Goal: Task Accomplishment & Management: Manage account settings

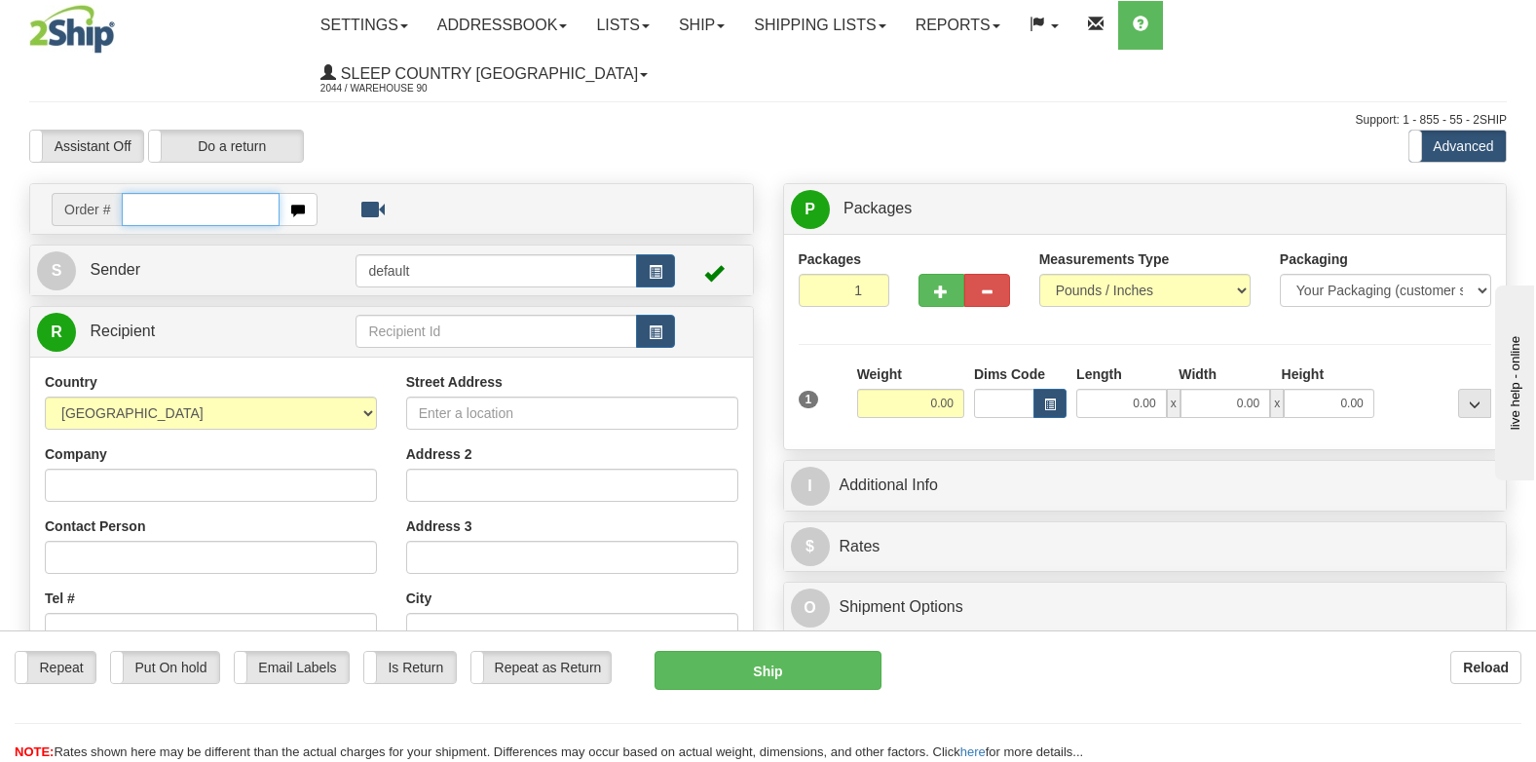
click at [141, 193] on input "text" at bounding box center [201, 209] width 158 height 33
type input "9000H980528"
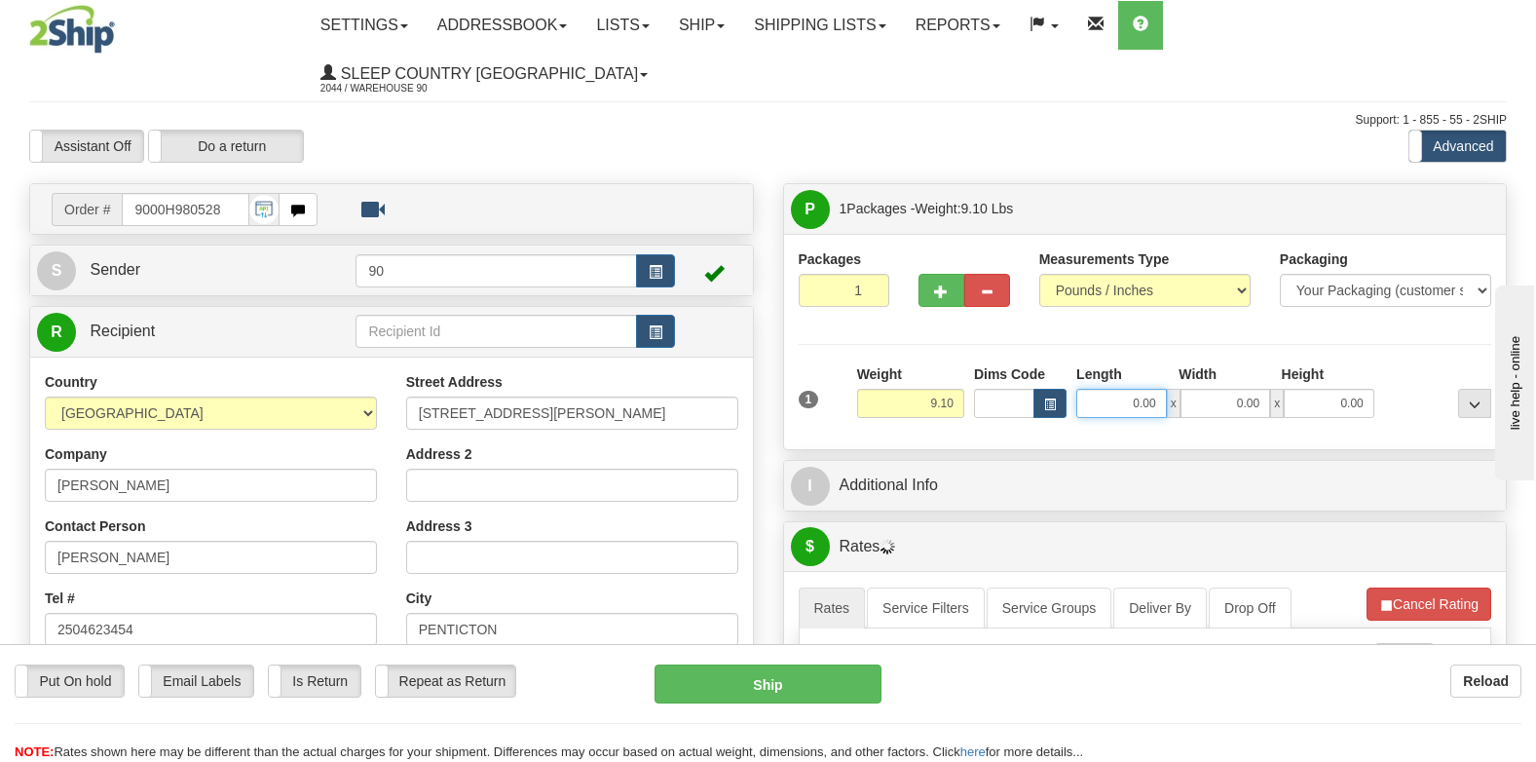
drag, startPoint x: 1114, startPoint y: 355, endPoint x: 1246, endPoint y: 366, distance: 133.0
click at [1246, 389] on div "0.00 x 0.00 x 0.00" at bounding box center [1226, 403] width 298 height 29
type input "21.00"
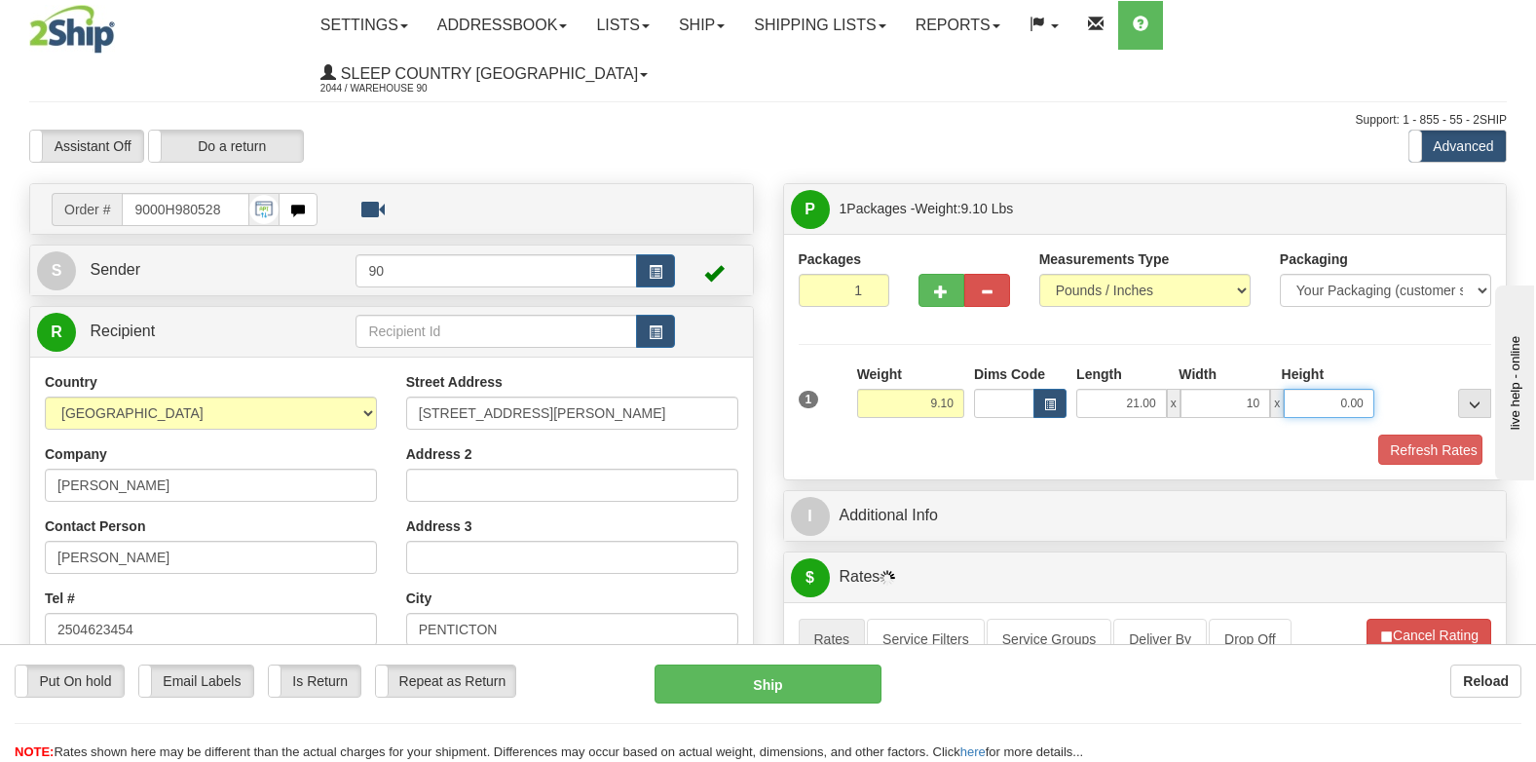
type input "10.00"
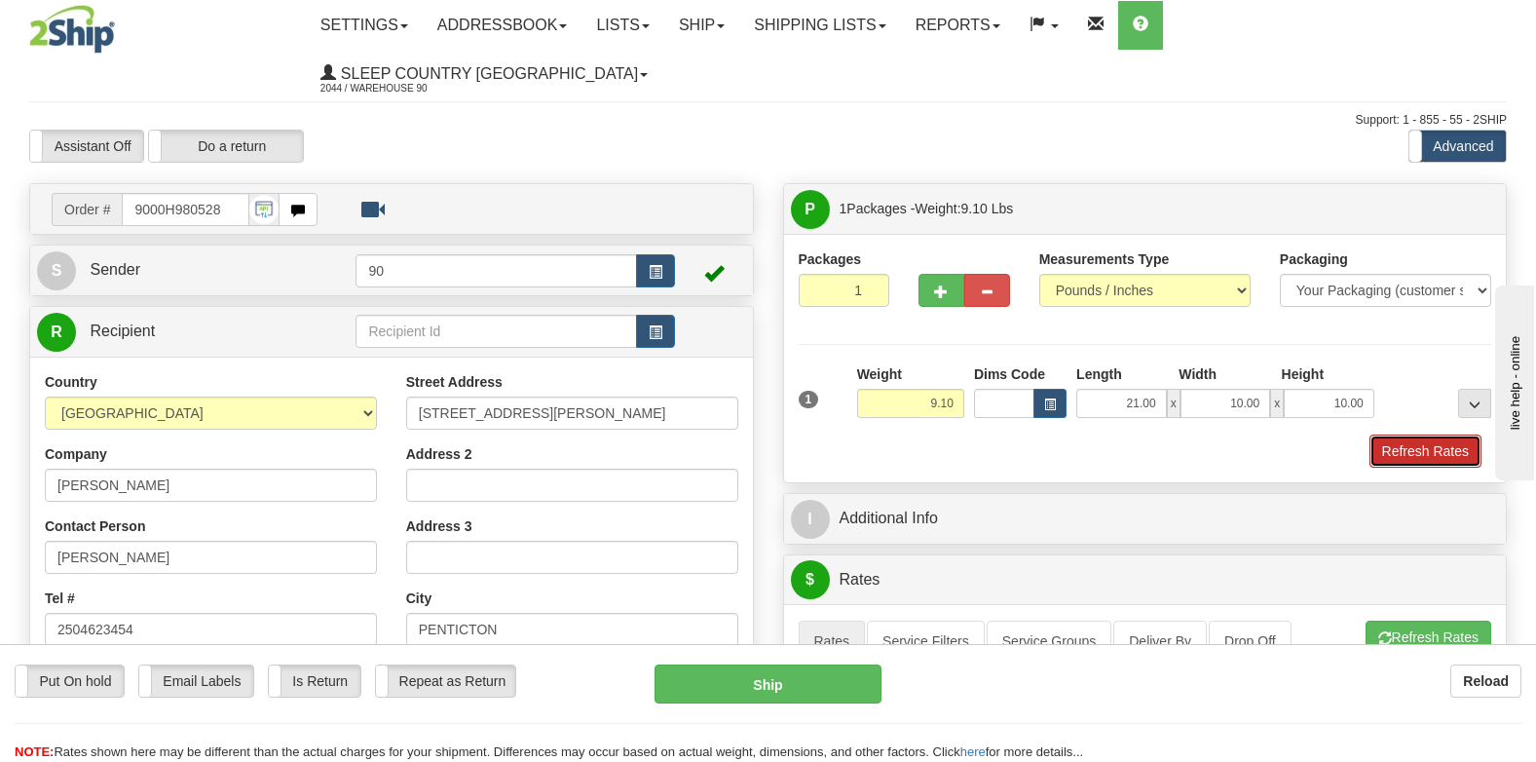
click at [1441, 435] on button "Refresh Rates" at bounding box center [1426, 451] width 112 height 33
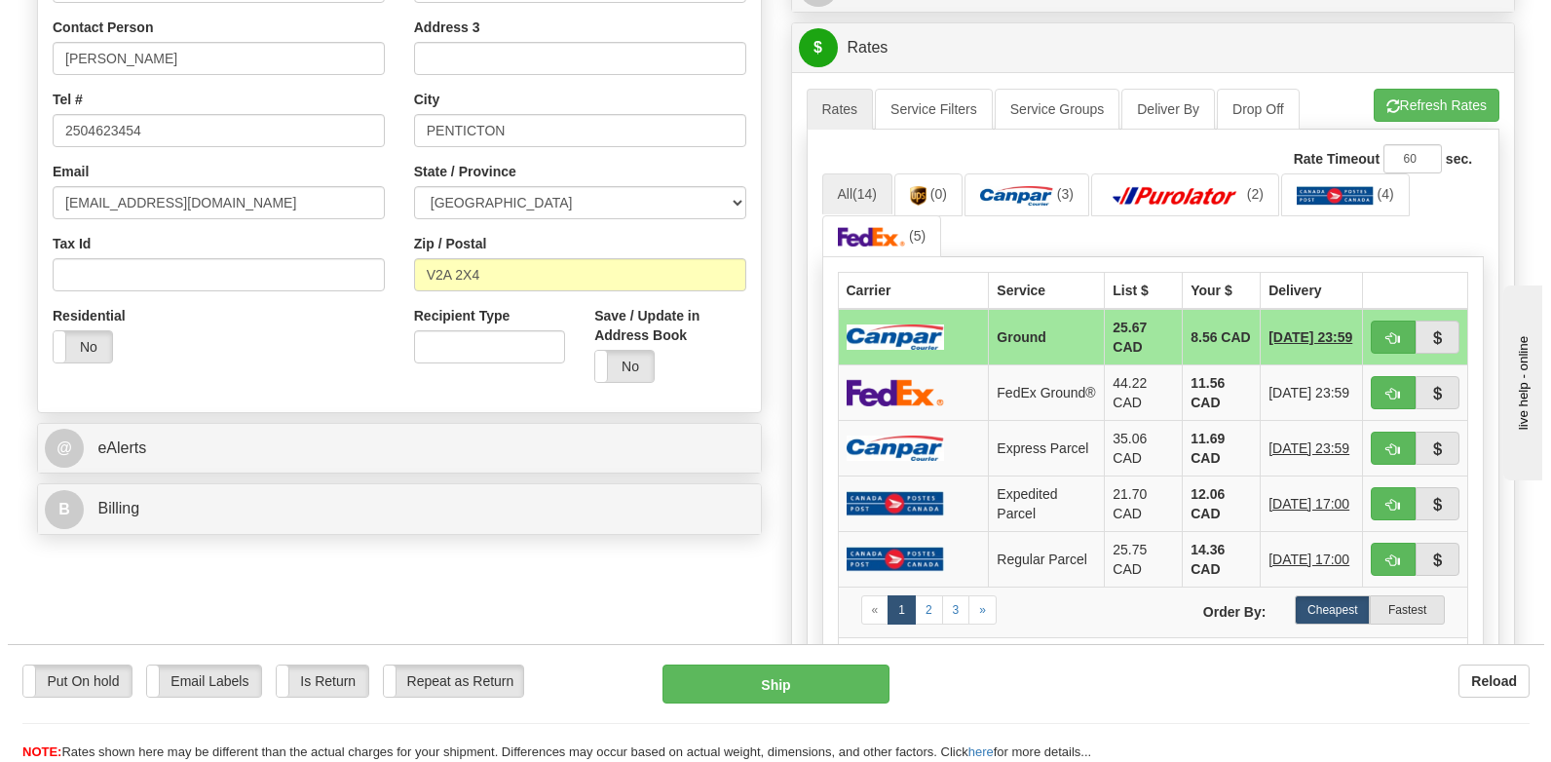
scroll to position [974, 0]
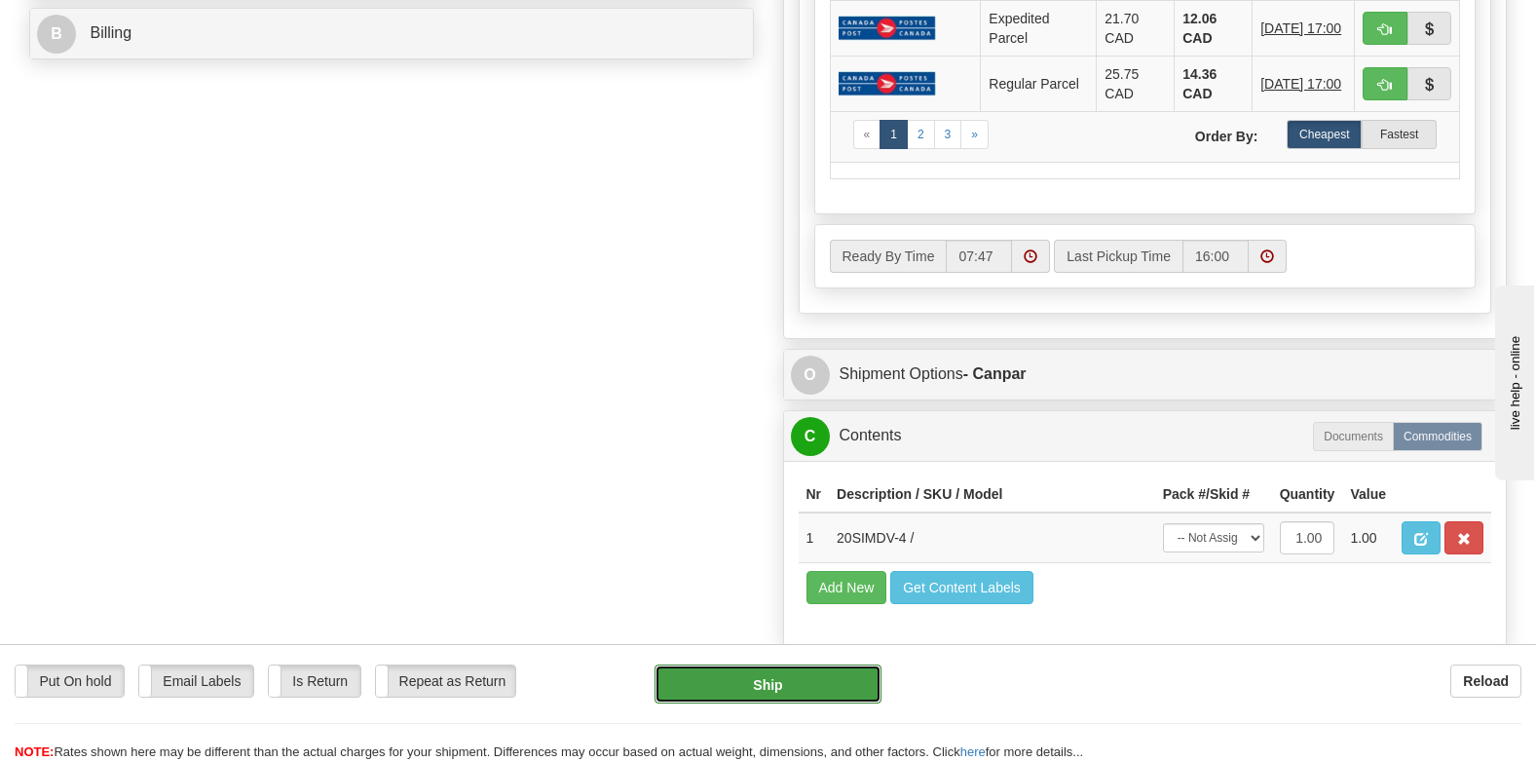
click at [796, 672] on button "Ship" at bounding box center [768, 683] width 227 height 39
type input "1"
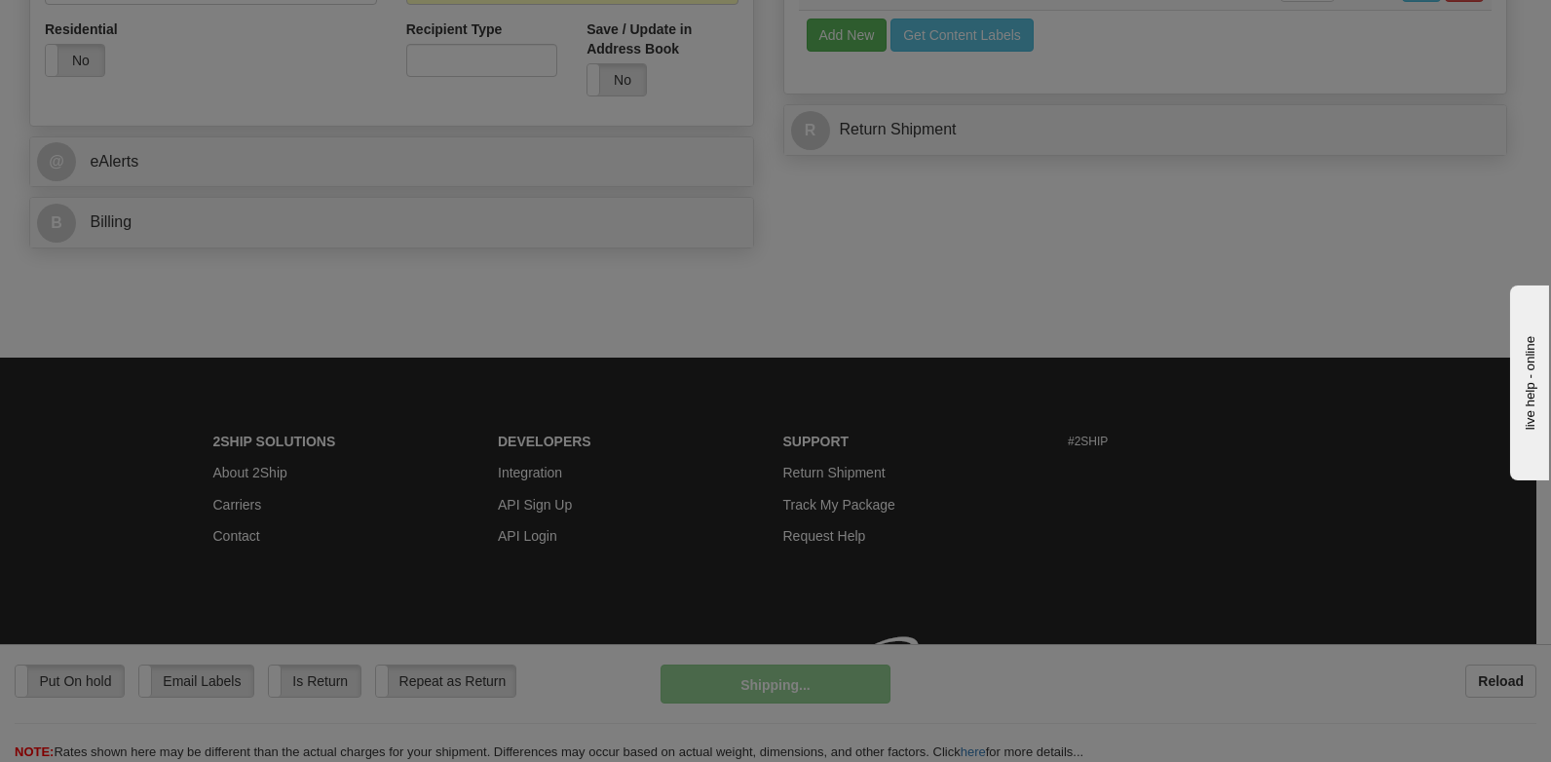
scroll to position [768, 0]
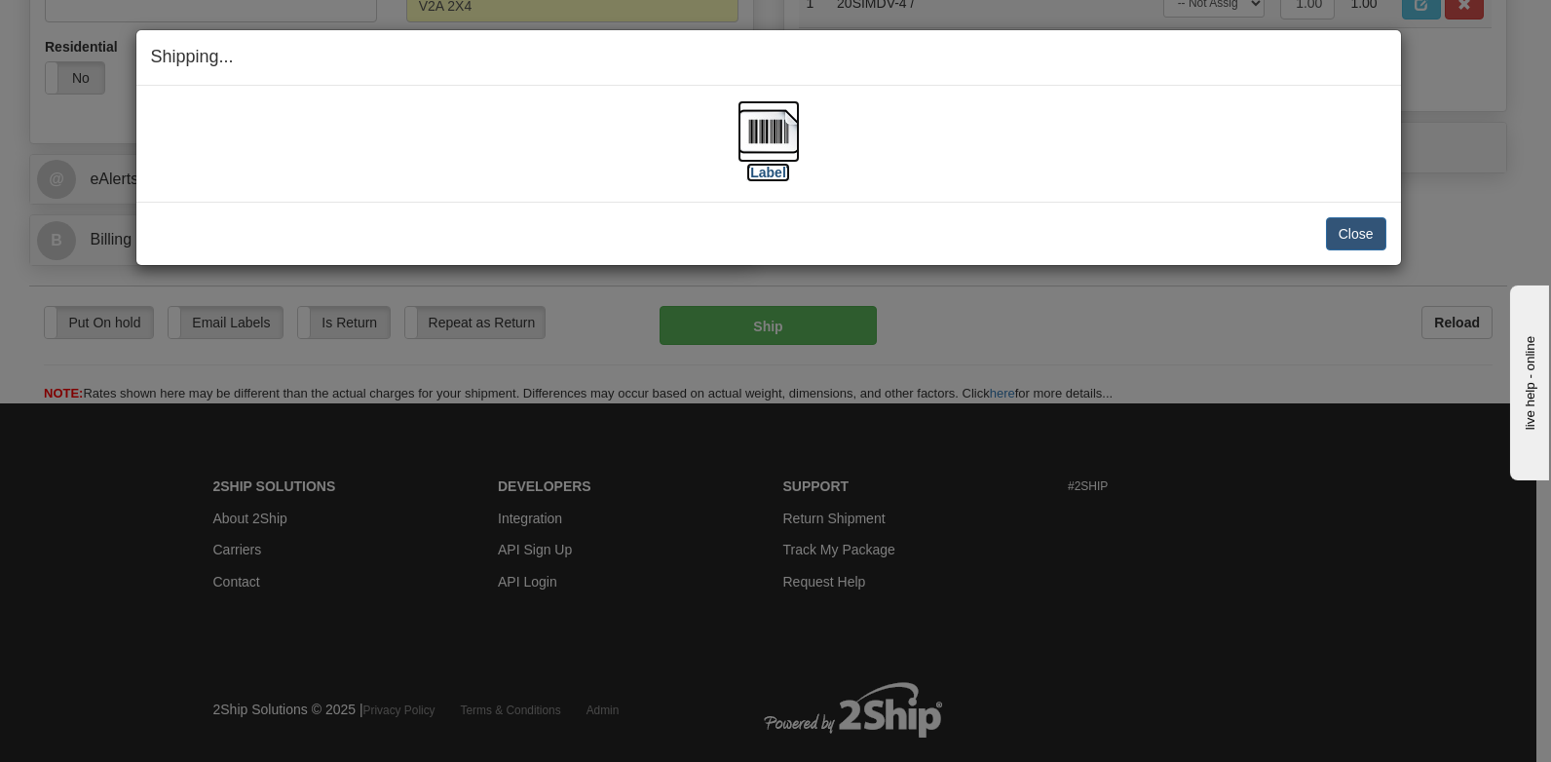
click at [768, 156] on img at bounding box center [769, 131] width 62 height 62
click at [1328, 219] on button "Close" at bounding box center [1356, 233] width 60 height 33
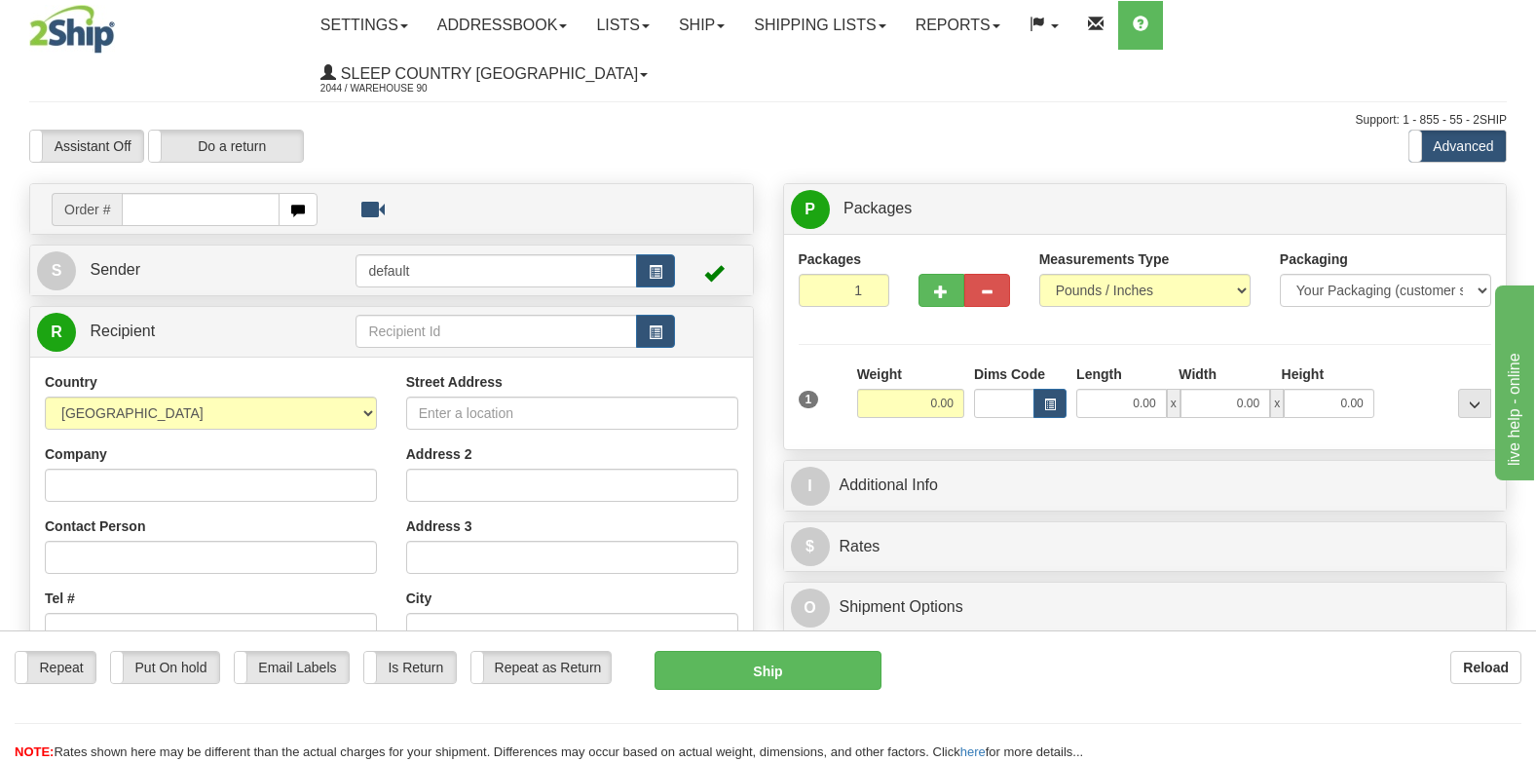
click at [187, 193] on input "text" at bounding box center [201, 209] width 158 height 33
click at [184, 193] on input "text" at bounding box center [201, 209] width 158 height 33
type input "9000H975322"
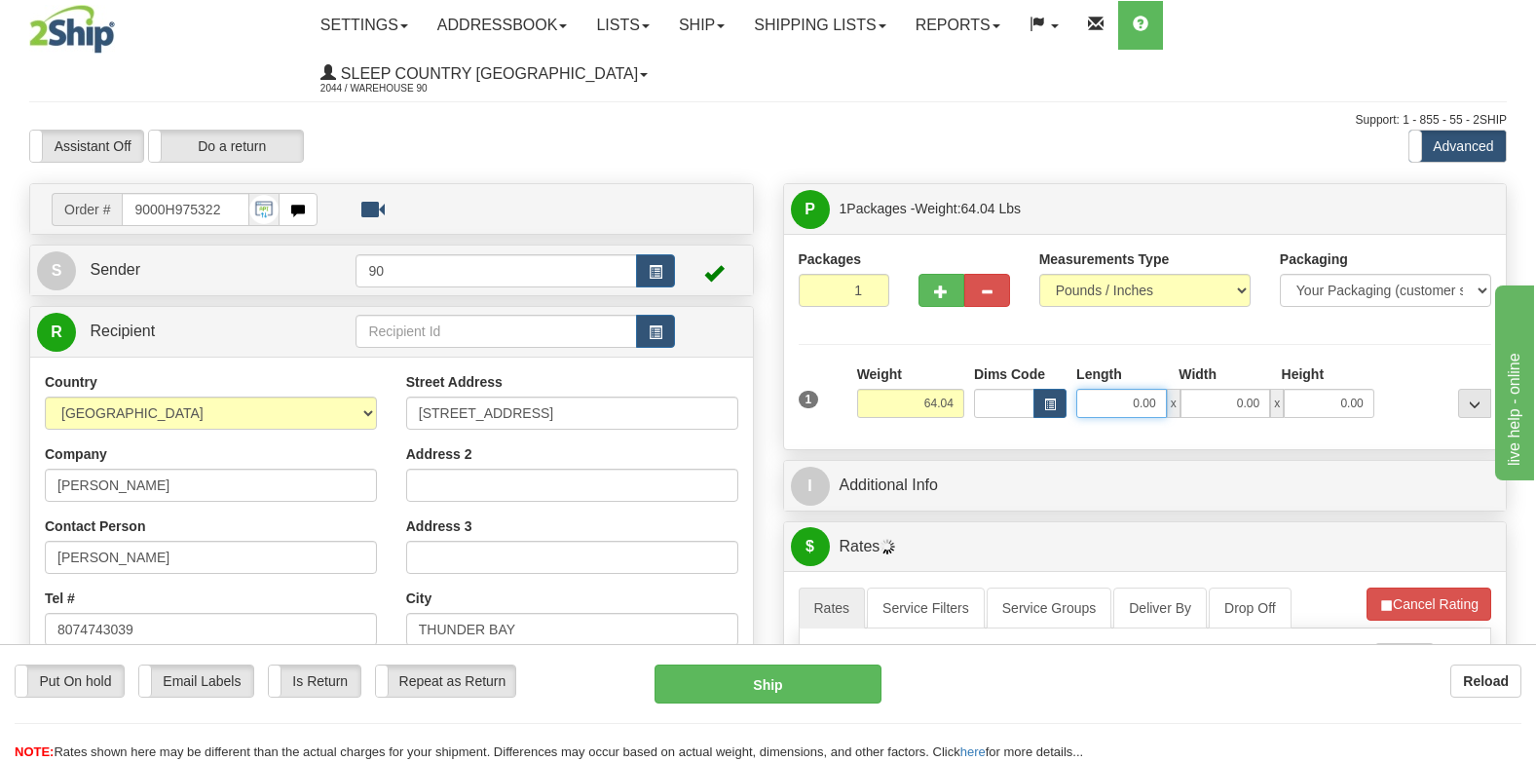
drag, startPoint x: 1136, startPoint y: 361, endPoint x: 1258, endPoint y: 360, distance: 121.8
click at [1254, 389] on div "0.00 x 0.00 x 0.00" at bounding box center [1226, 403] width 298 height 29
type input "42.00"
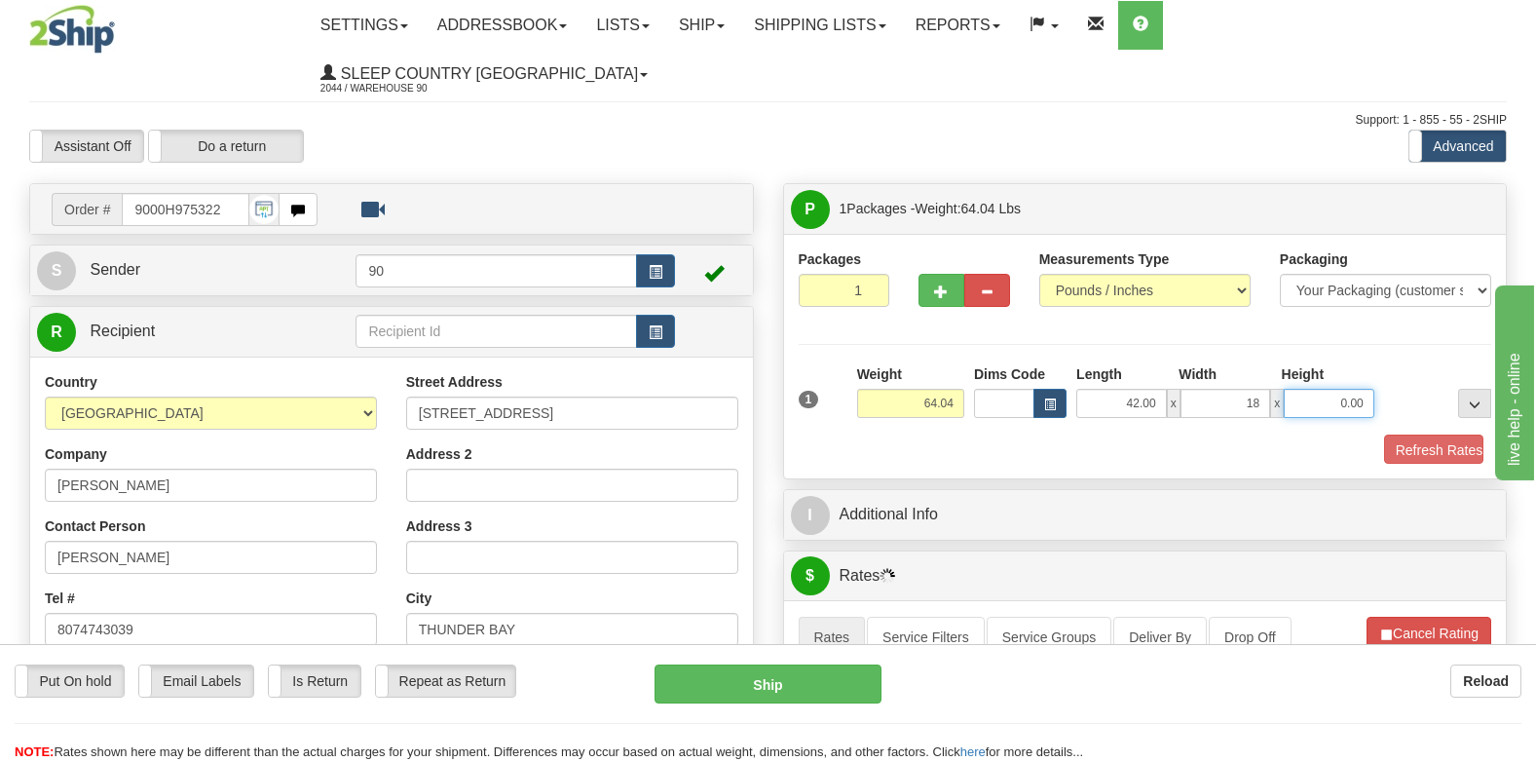
type input "18.00"
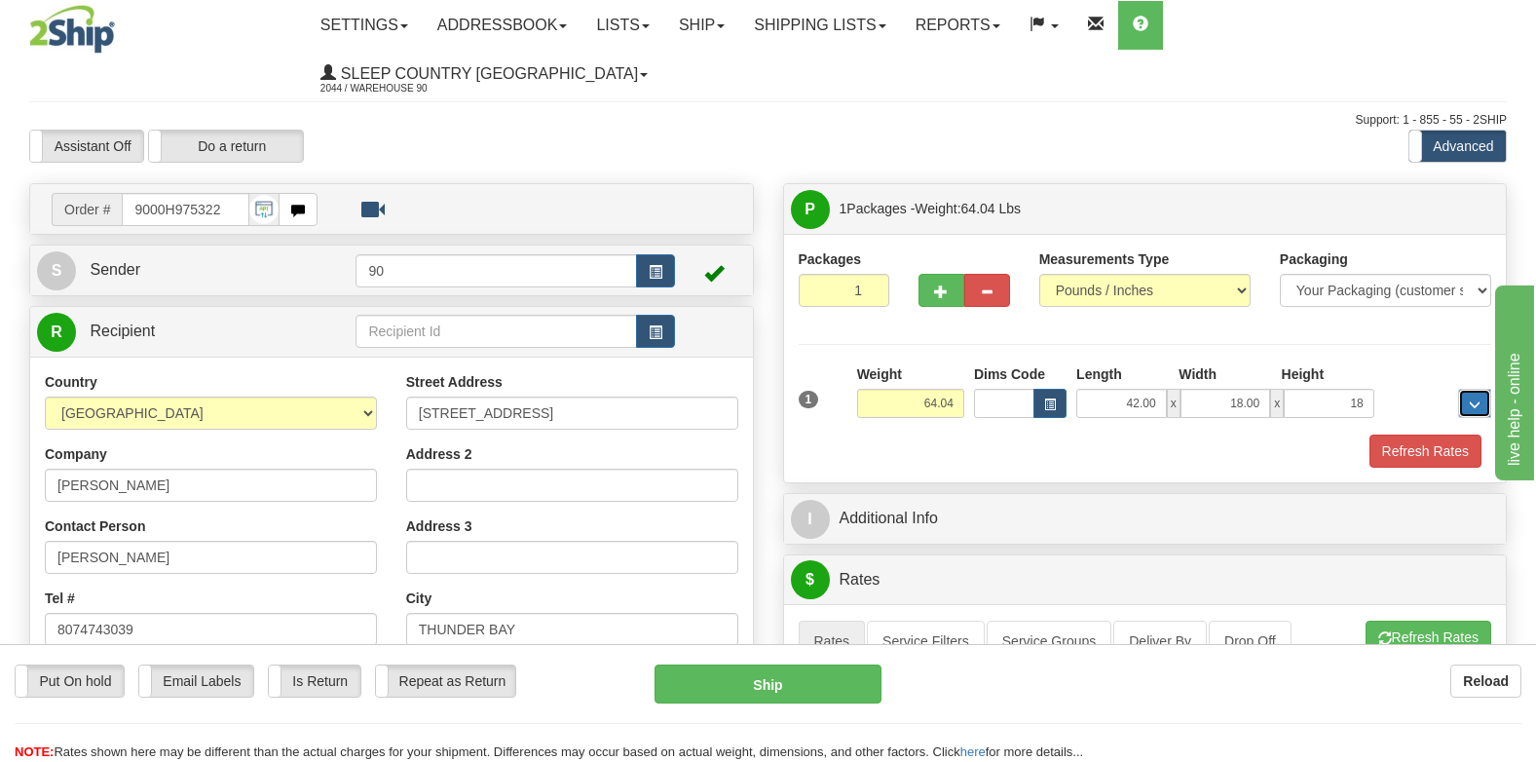
type input "18.00"
click at [1407, 435] on button "Refresh Rates" at bounding box center [1426, 451] width 112 height 33
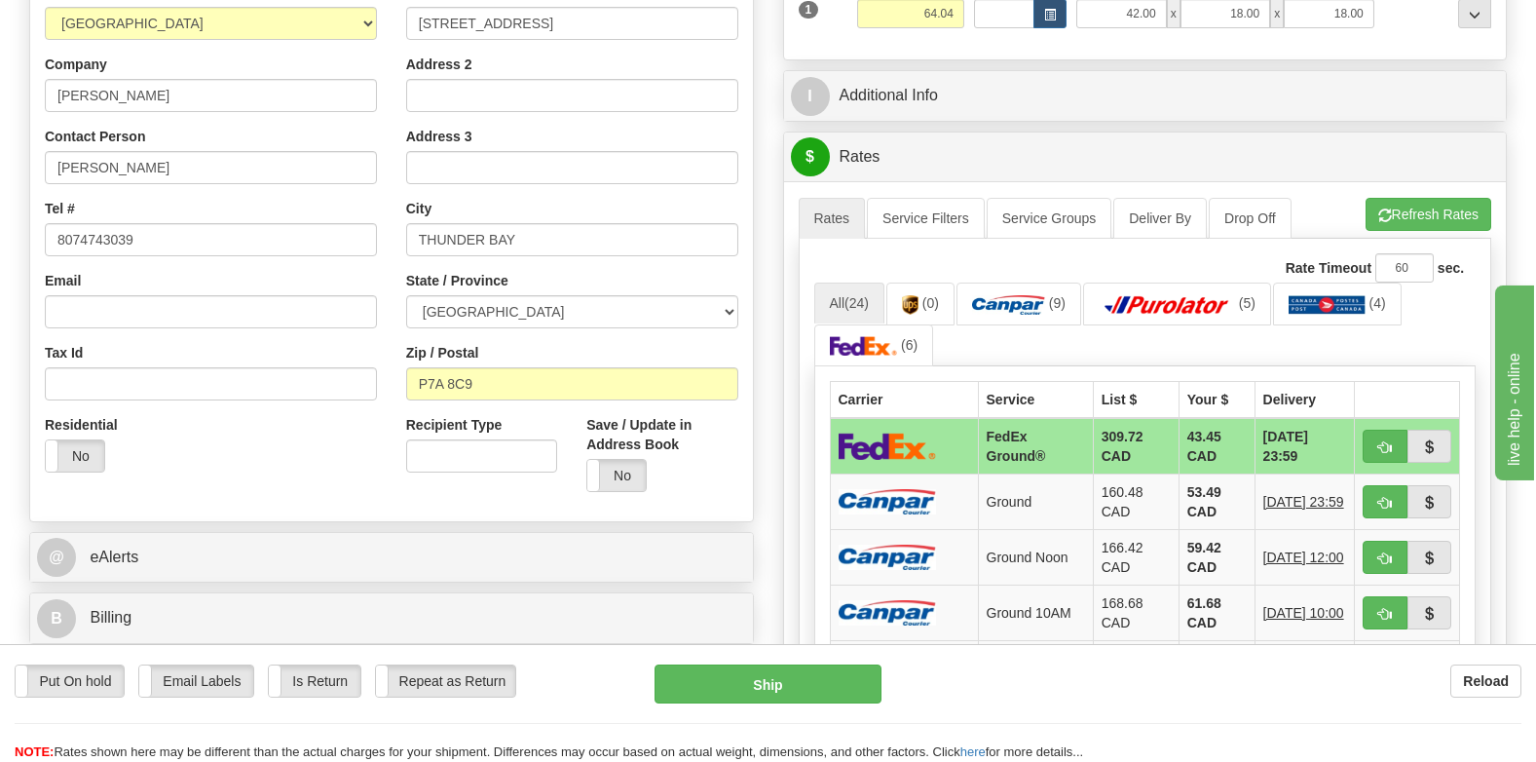
scroll to position [1072, 0]
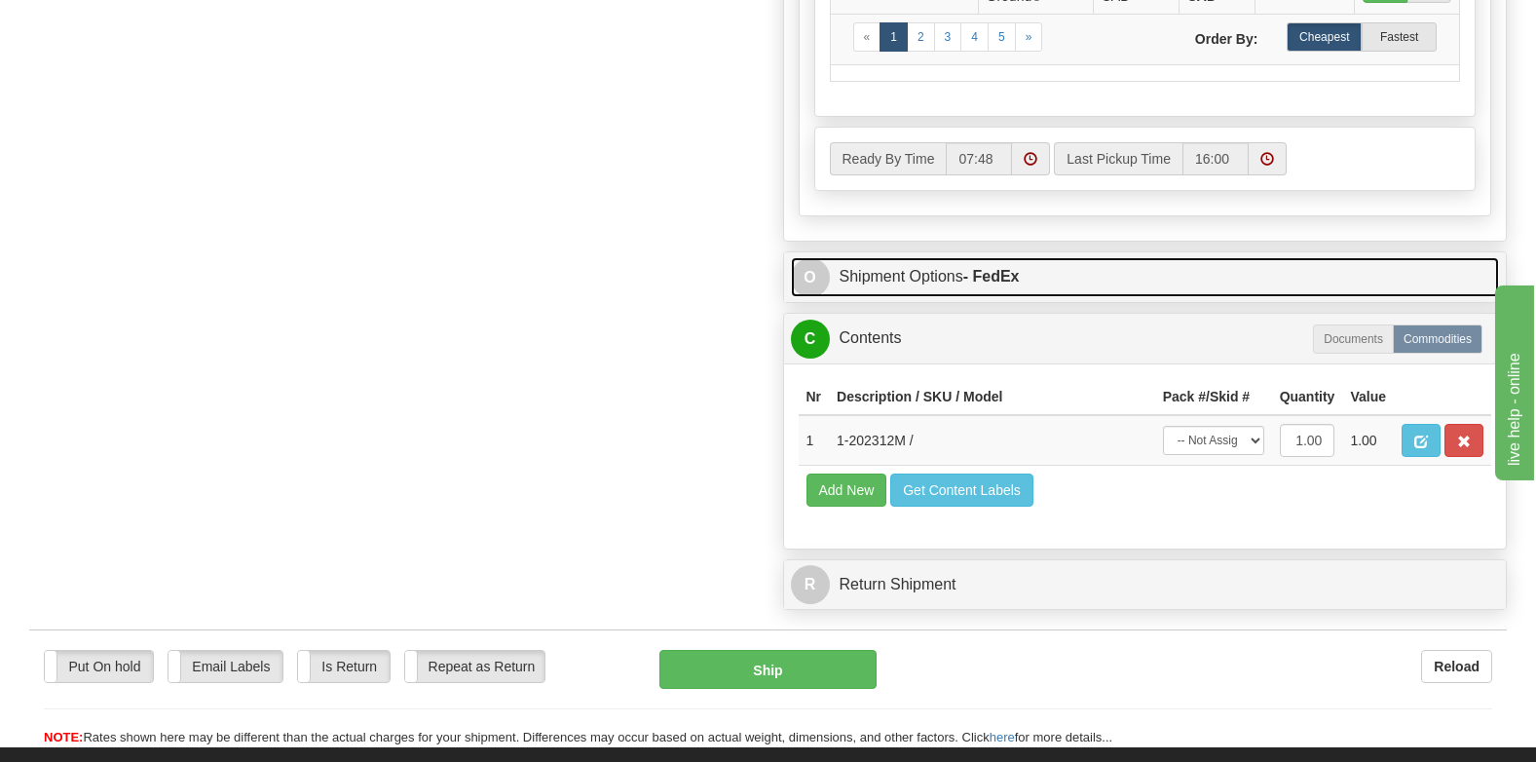
click at [908, 257] on link "O Shipment Options - FedEx" at bounding box center [1145, 277] width 709 height 40
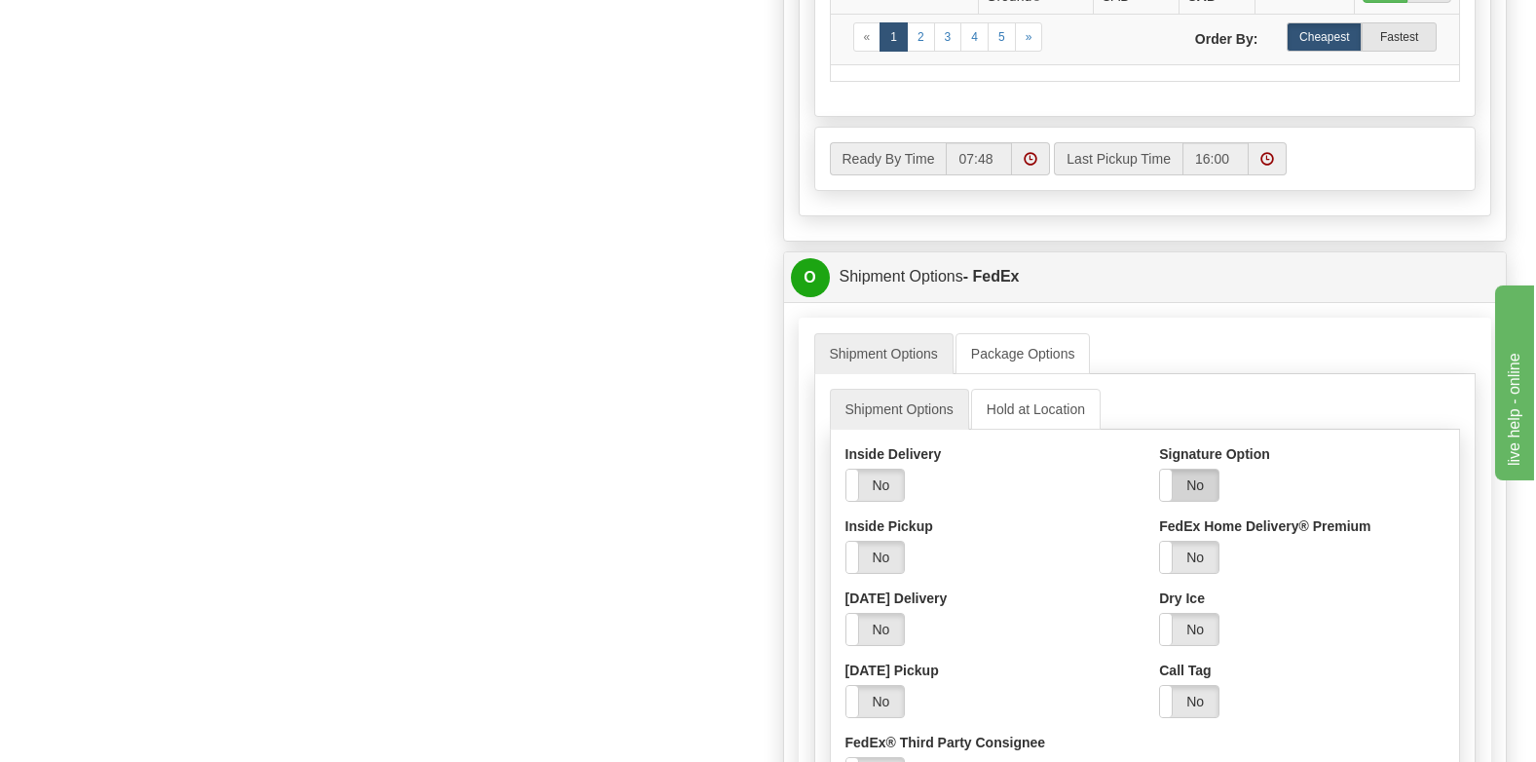
click at [1184, 470] on label "No" at bounding box center [1189, 485] width 58 height 31
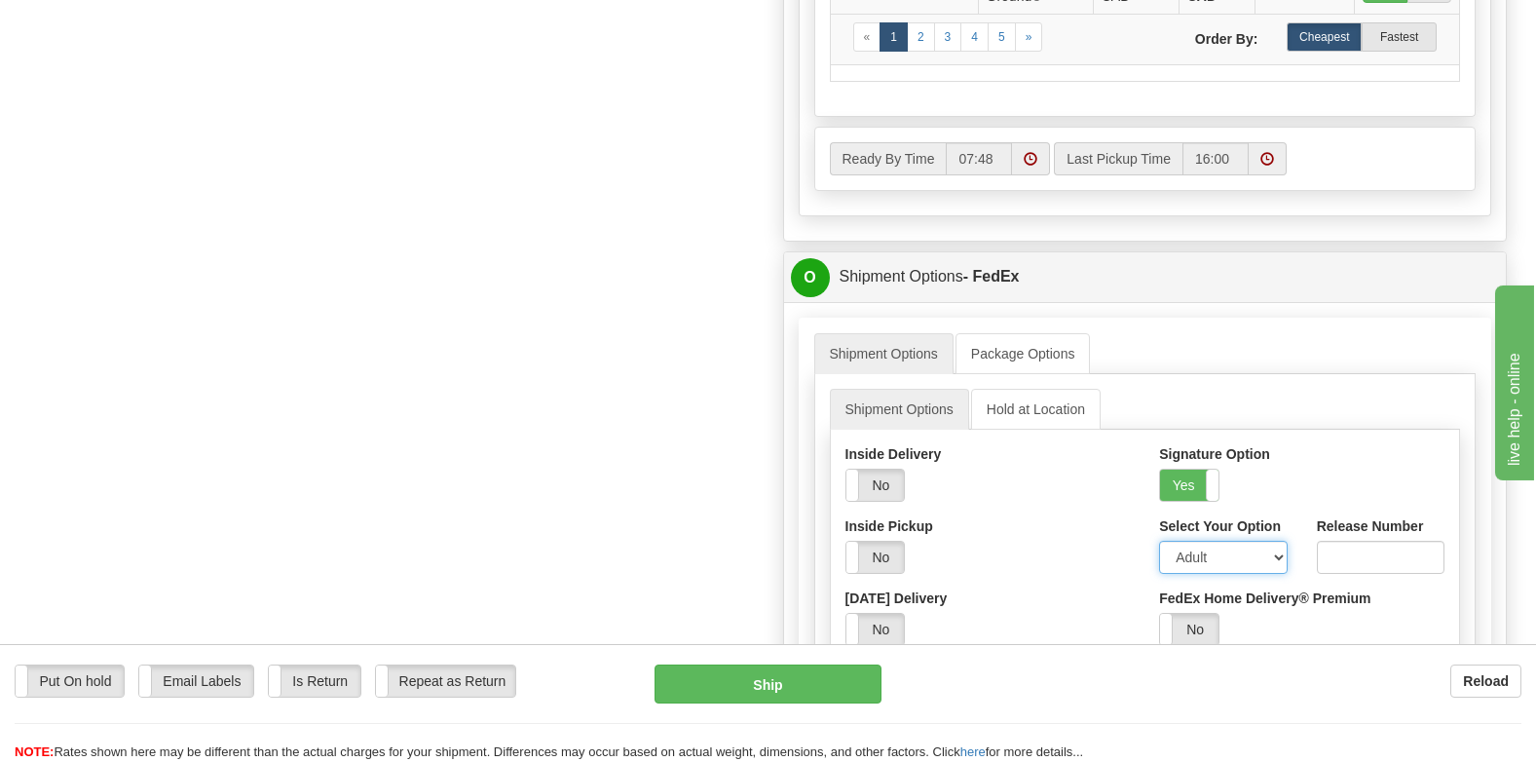
click at [1181, 541] on select "Adult Direct Indirect No Signature Required Service Default" at bounding box center [1223, 557] width 128 height 33
select select "2"
click at [1159, 541] on select "Adult Direct Indirect No Signature Required Service Default" at bounding box center [1223, 557] width 128 height 33
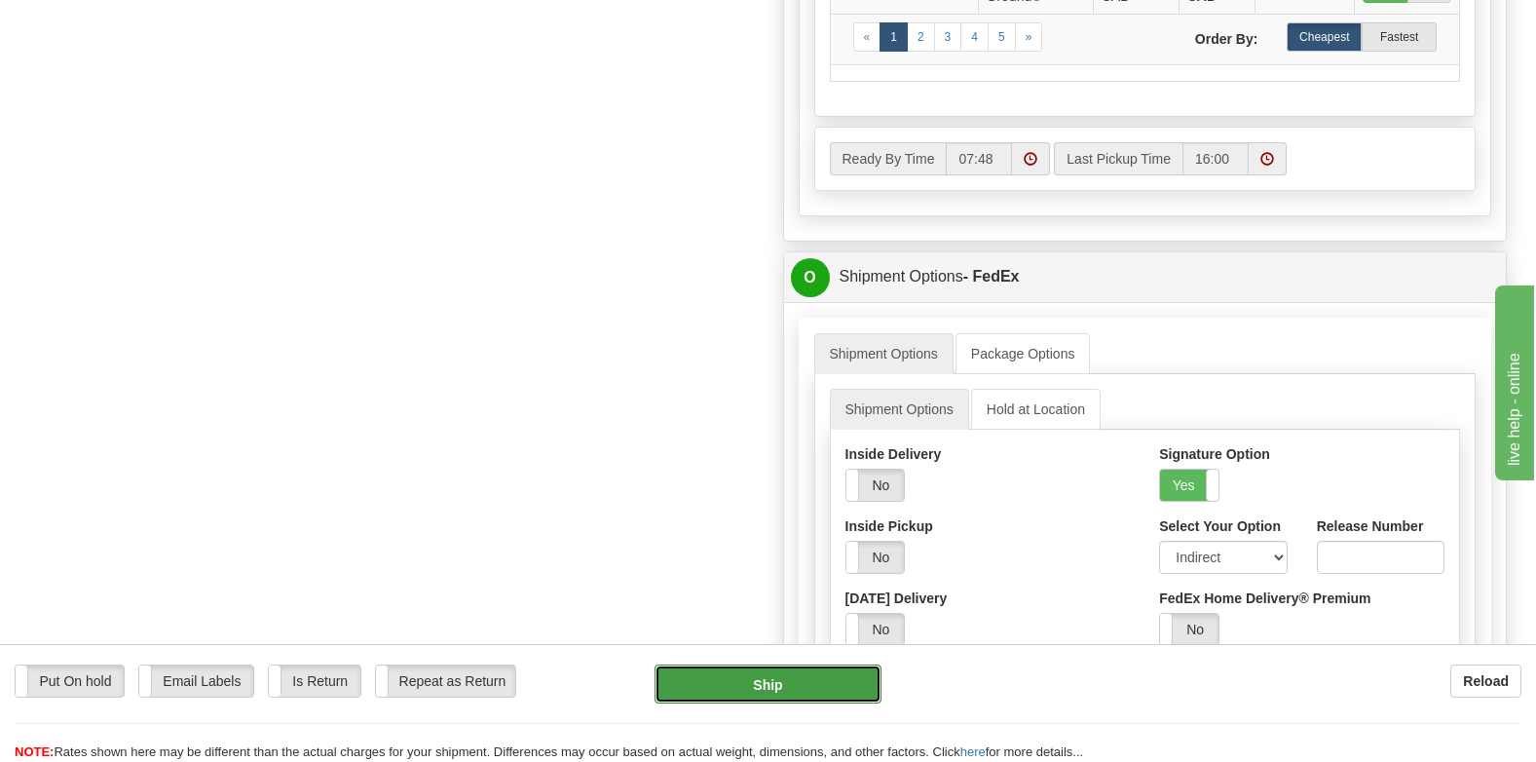
click at [815, 694] on button "Ship" at bounding box center [768, 683] width 227 height 39
type input "92"
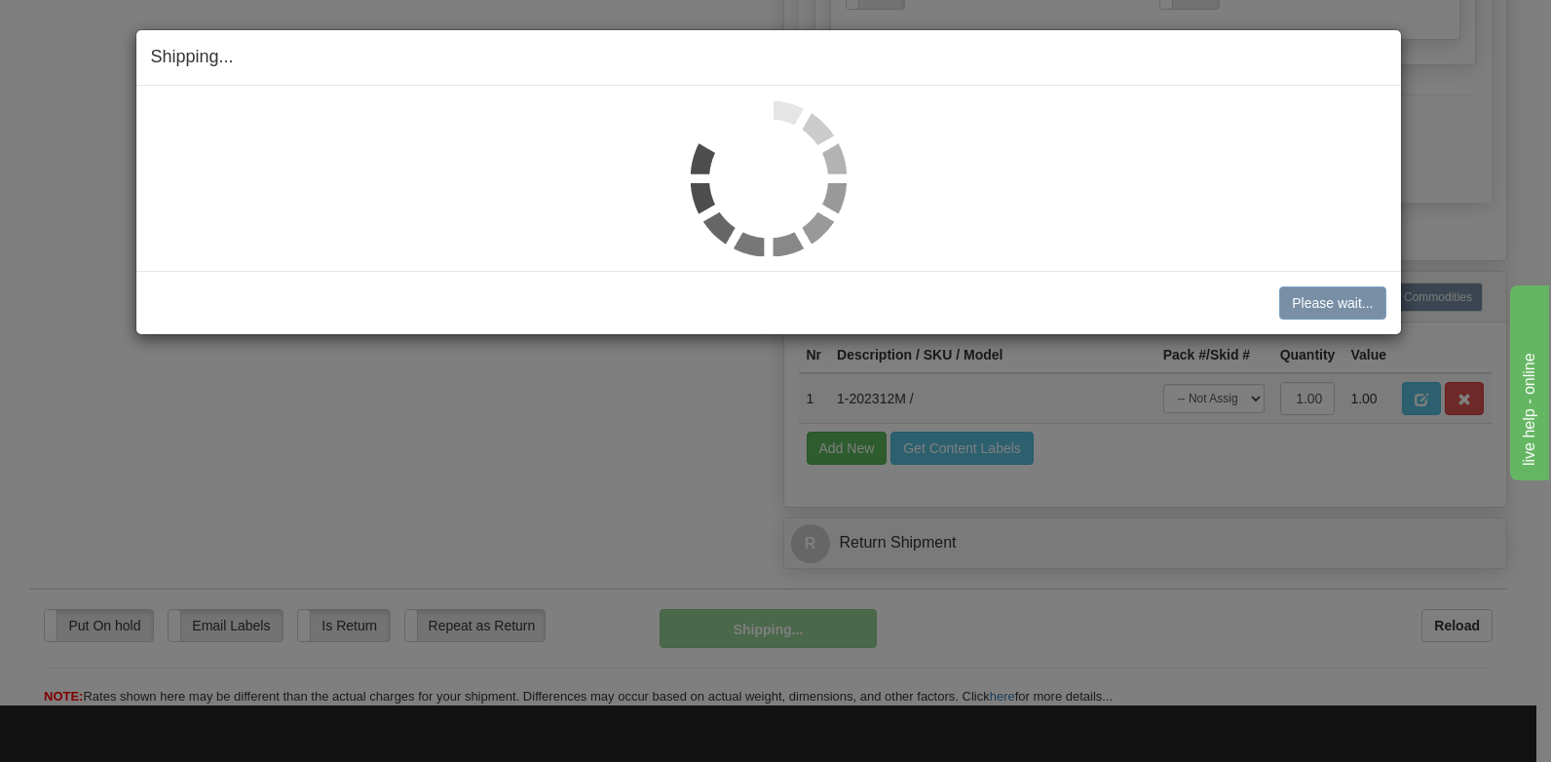
scroll to position [1085, 0]
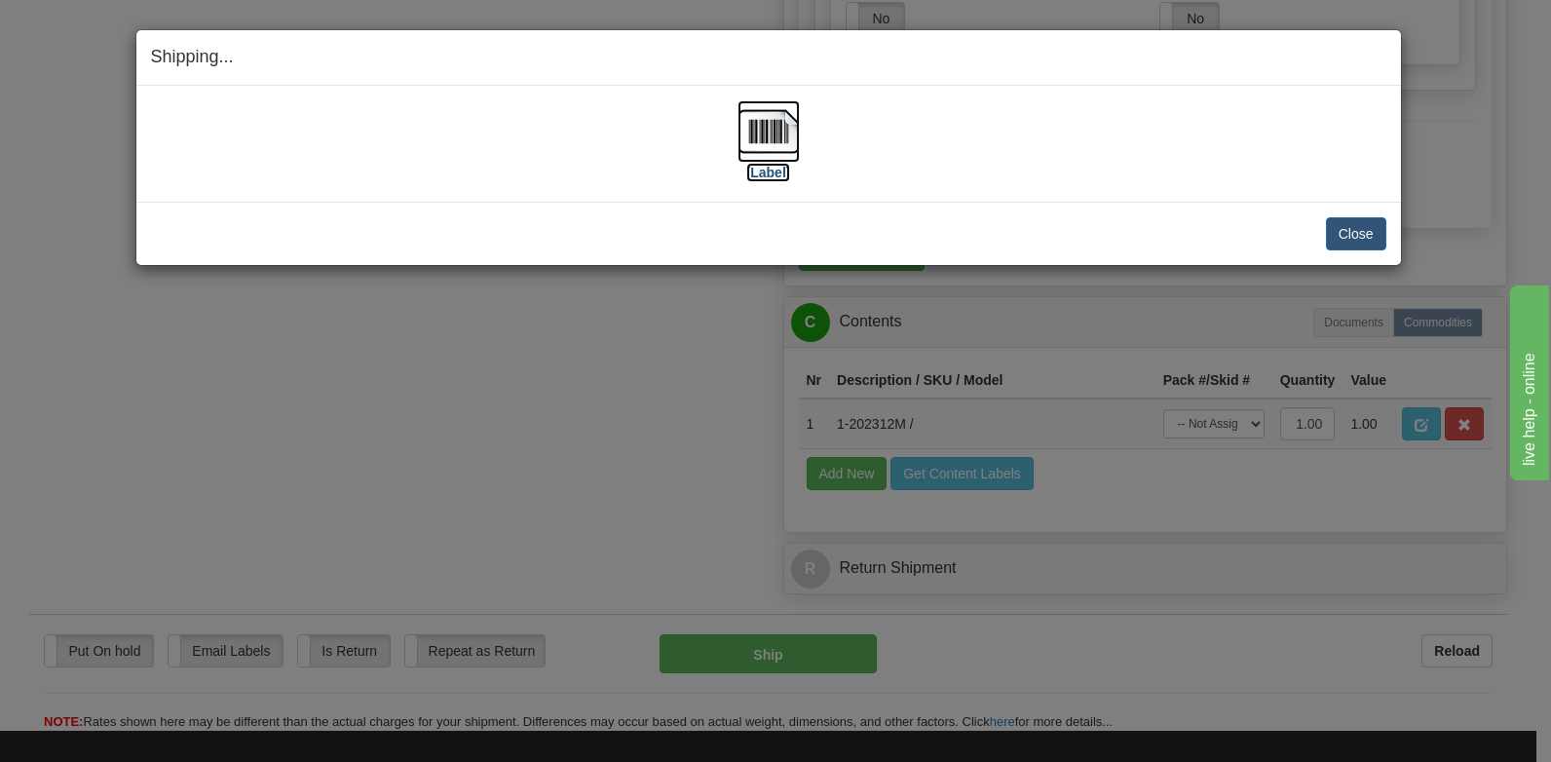
click at [749, 140] on img at bounding box center [769, 131] width 62 height 62
click at [1336, 234] on button "Close" at bounding box center [1356, 233] width 60 height 33
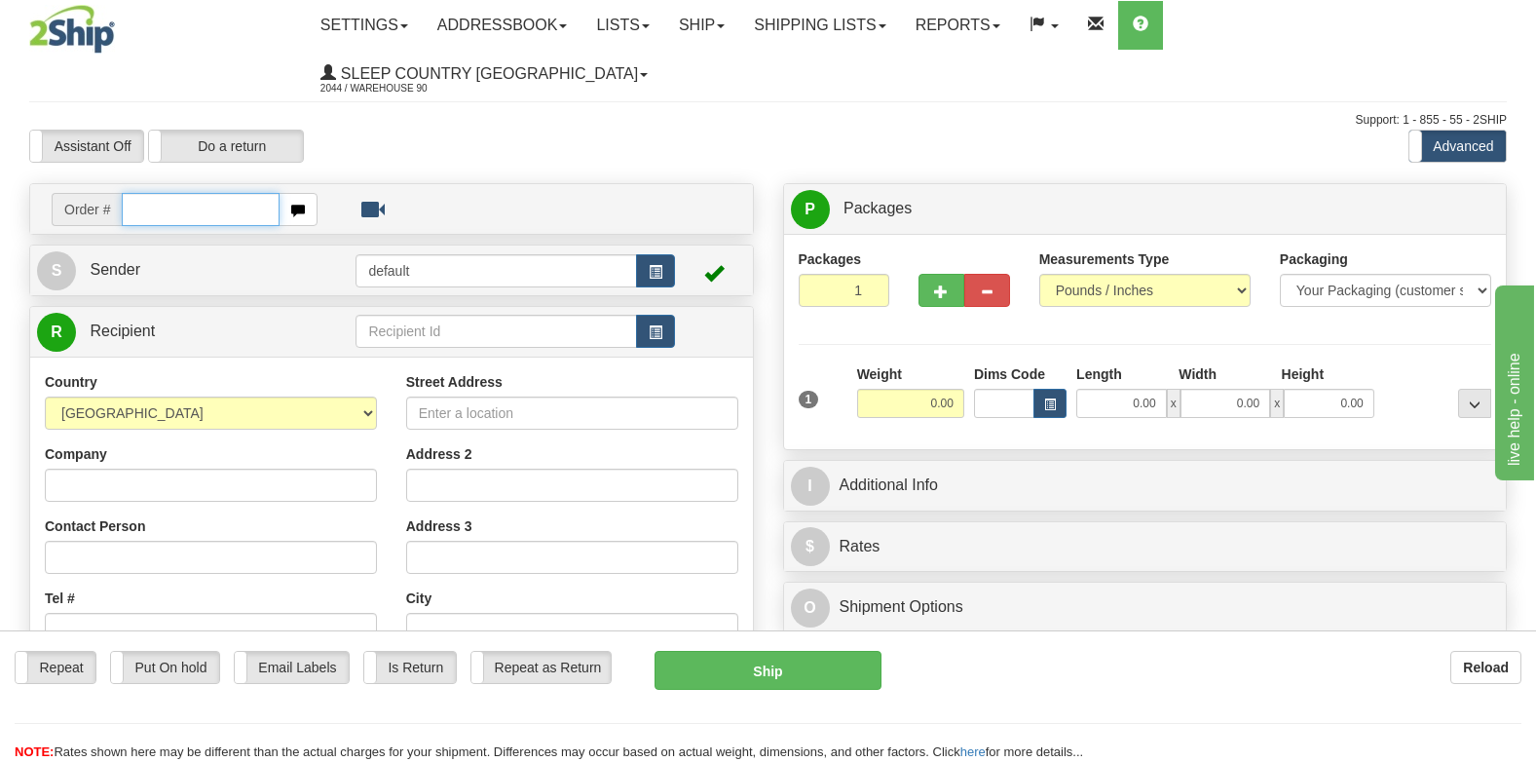
click at [211, 193] on input "text" at bounding box center [201, 209] width 158 height 33
type input "9007H983170"
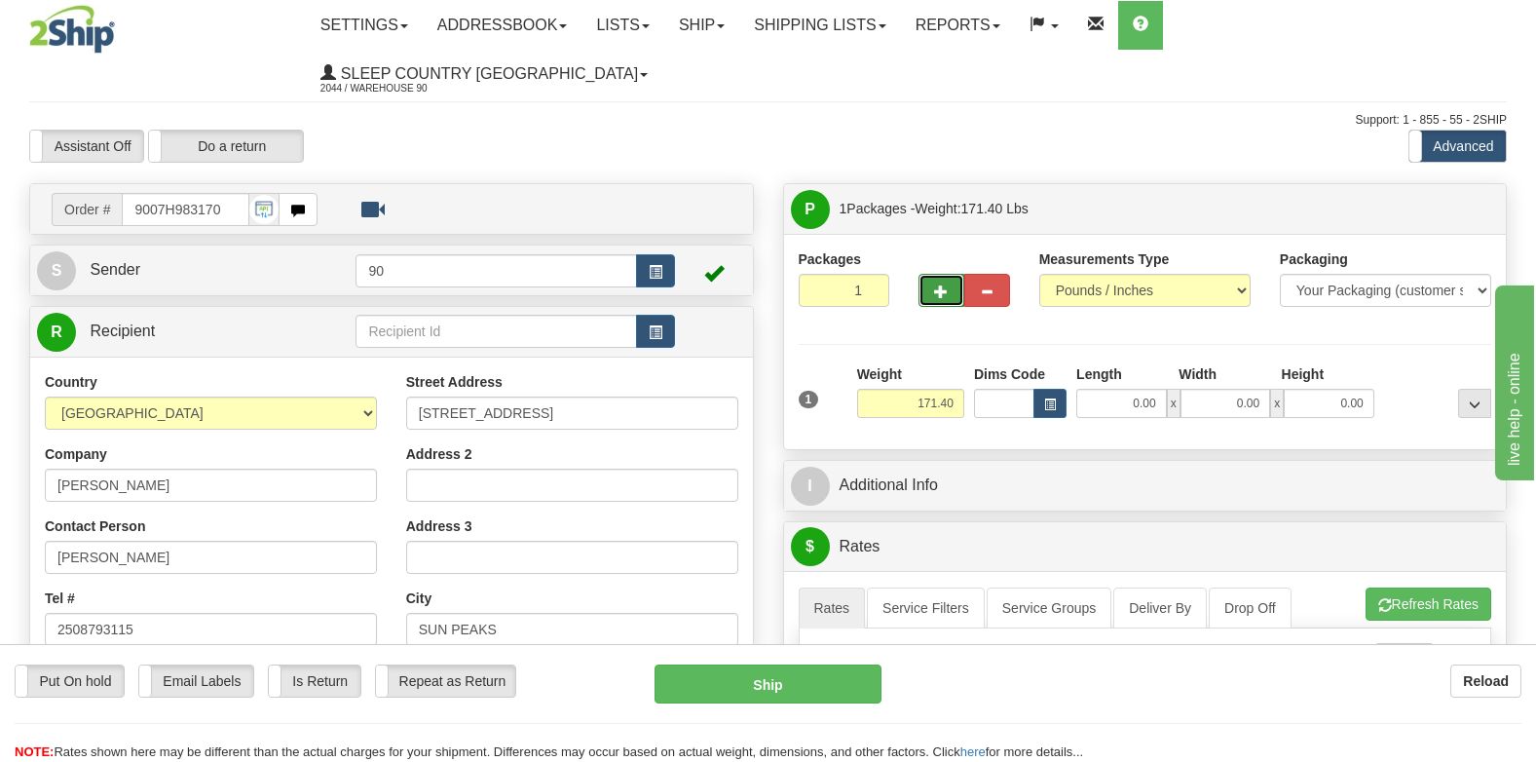
click at [929, 274] on button "button" at bounding box center [942, 290] width 46 height 33
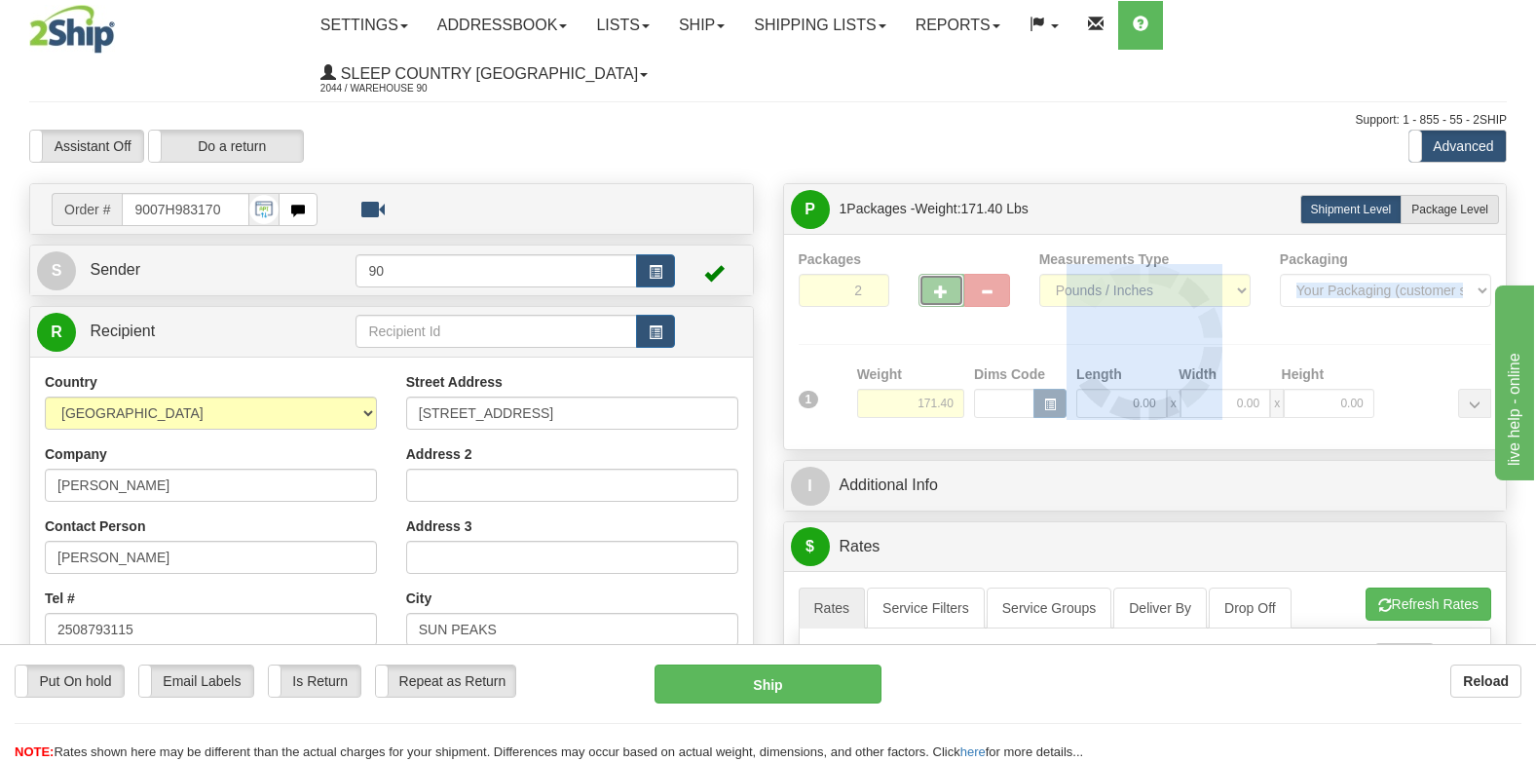
click at [929, 258] on div at bounding box center [1146, 341] width 694 height 185
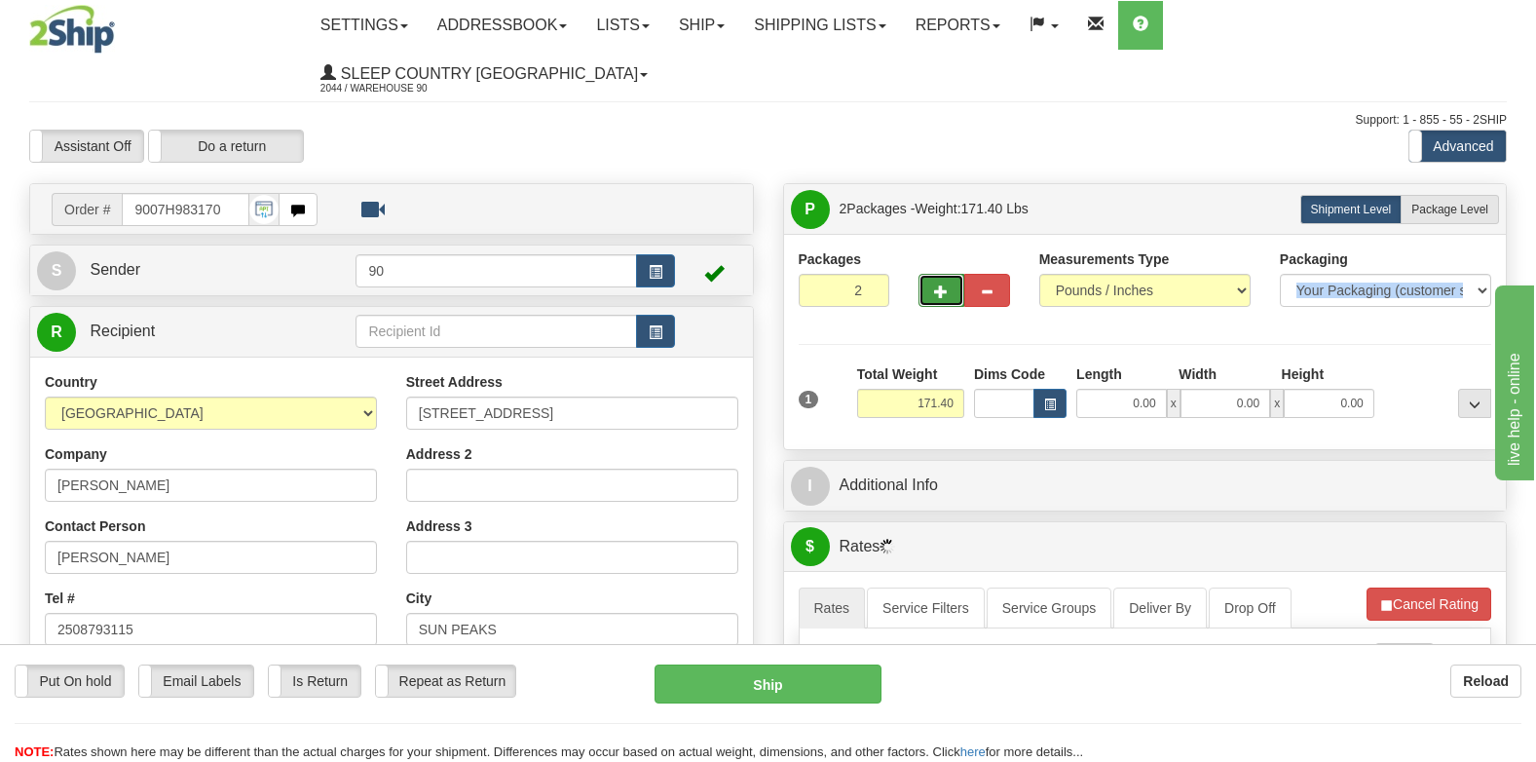
click at [929, 274] on button "button" at bounding box center [942, 290] width 46 height 33
type input "3"
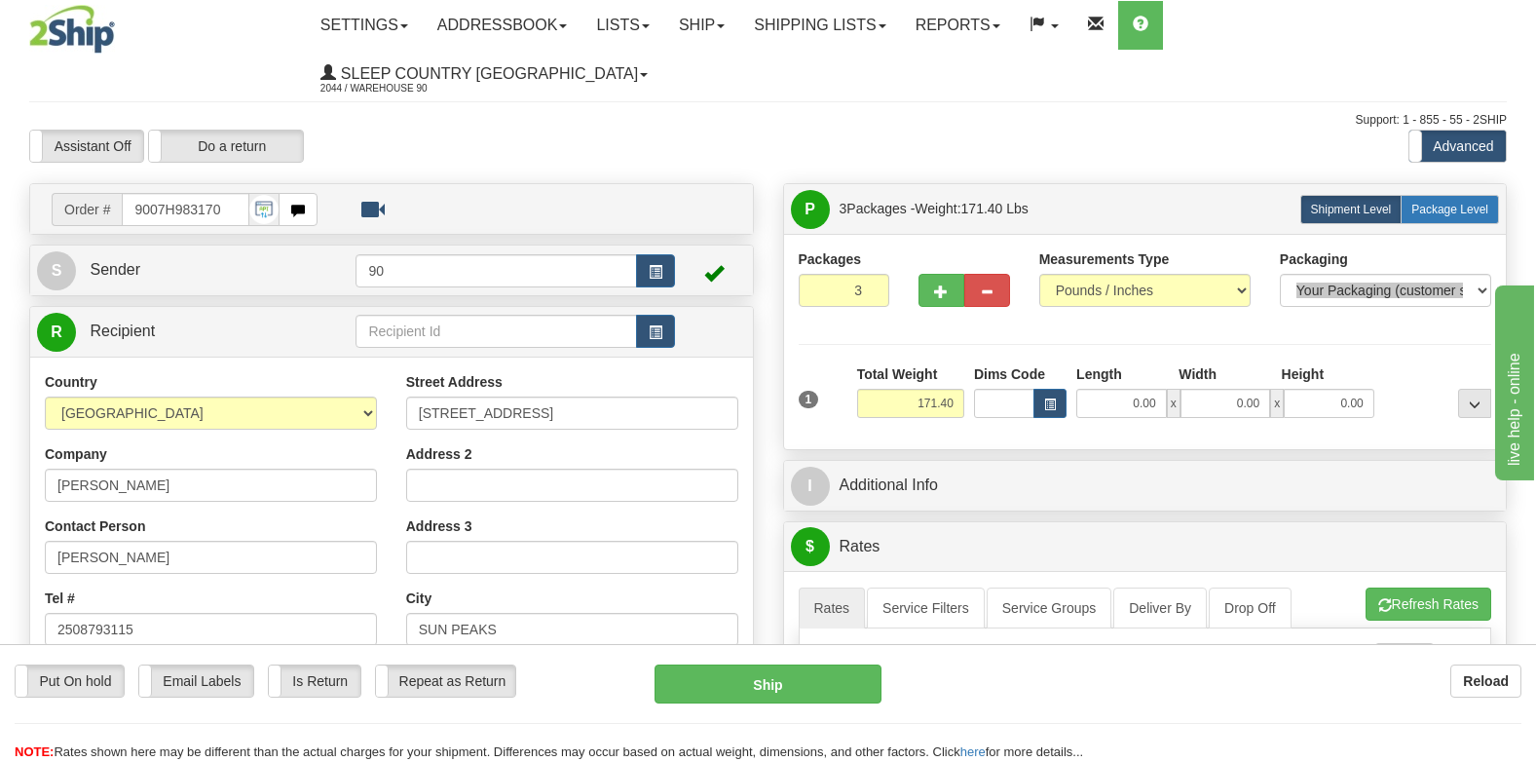
click at [1458, 195] on label "Package Level Pack.." at bounding box center [1450, 209] width 98 height 29
radio input "true"
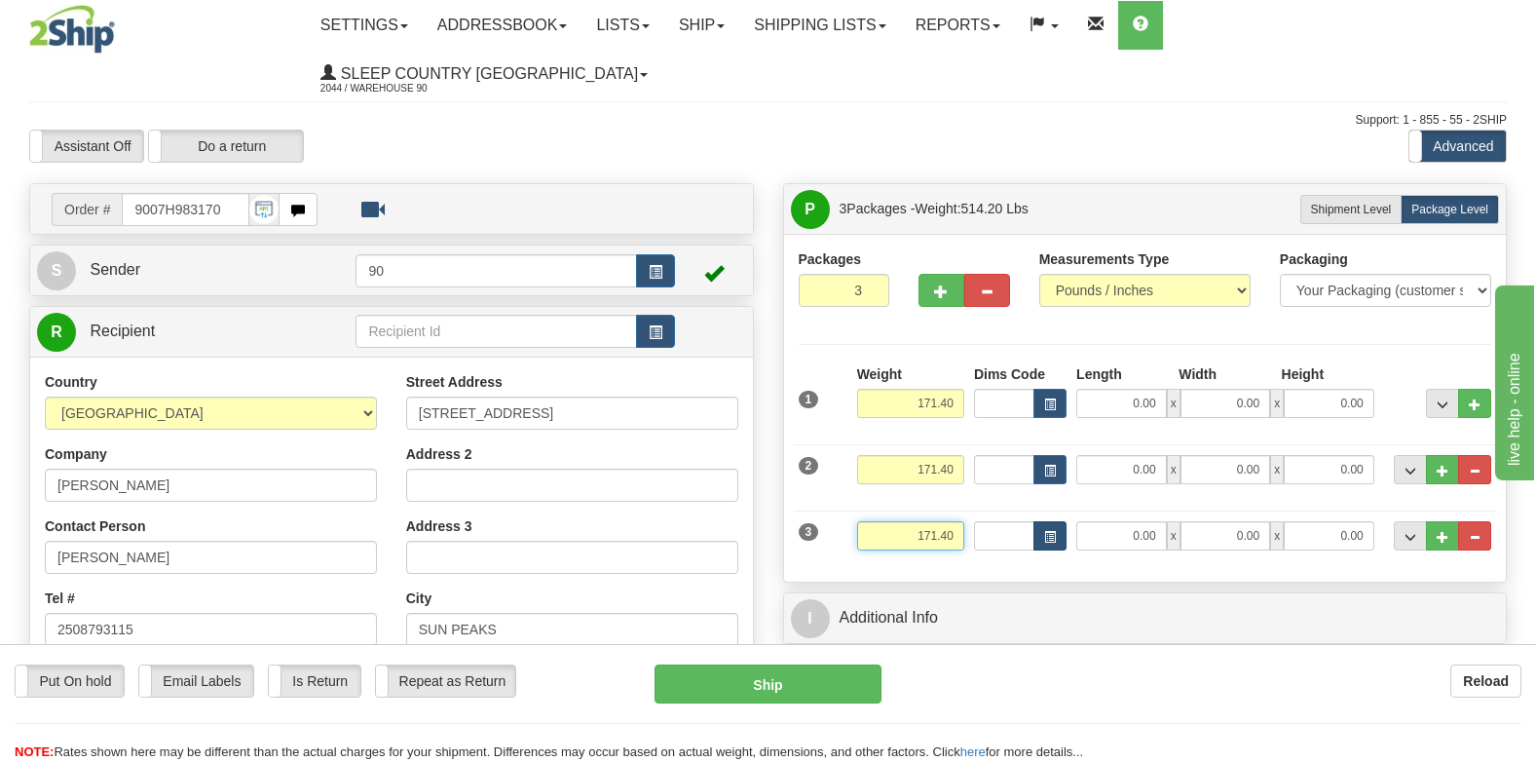
drag, startPoint x: 914, startPoint y: 488, endPoint x: 1042, endPoint y: 488, distance: 128.6
click at [1042, 501] on div "3 Weight 171.40 Dims Code Length Width 0.00" at bounding box center [1145, 533] width 703 height 65
type input "1.40"
drag, startPoint x: 903, startPoint y: 418, endPoint x: 1130, endPoint y: 445, distance: 228.6
click at [1122, 444] on div "2 Weight 171.40 Dims Code Length Width 0.00" at bounding box center [1145, 467] width 703 height 65
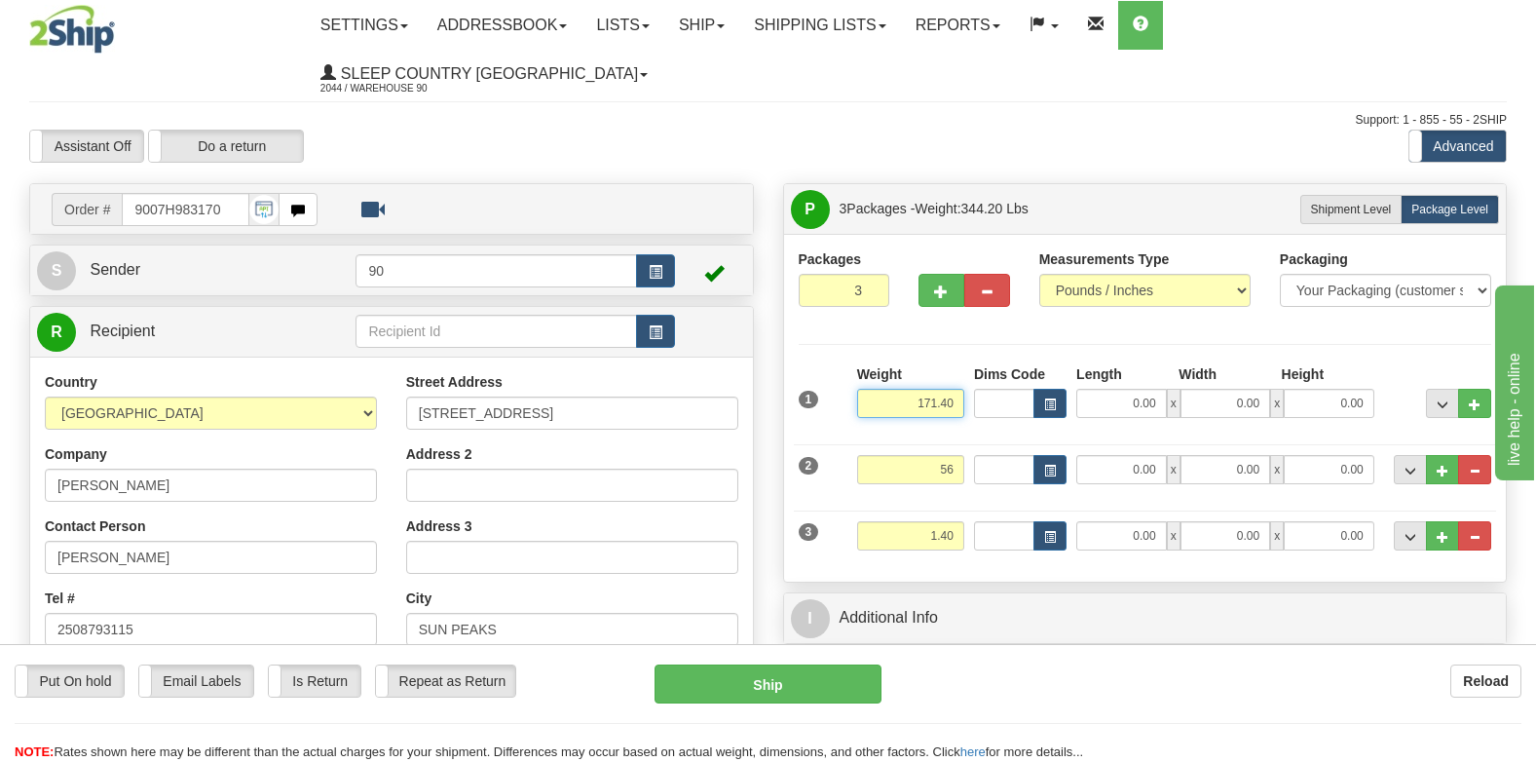
type input "56.00"
drag, startPoint x: 947, startPoint y: 364, endPoint x: 1075, endPoint y: 371, distance: 127.8
click at [1075, 371] on div "1 Weight 171.40 Dims Code x" at bounding box center [1145, 398] width 703 height 69
type input "112.00"
type input "68.00"
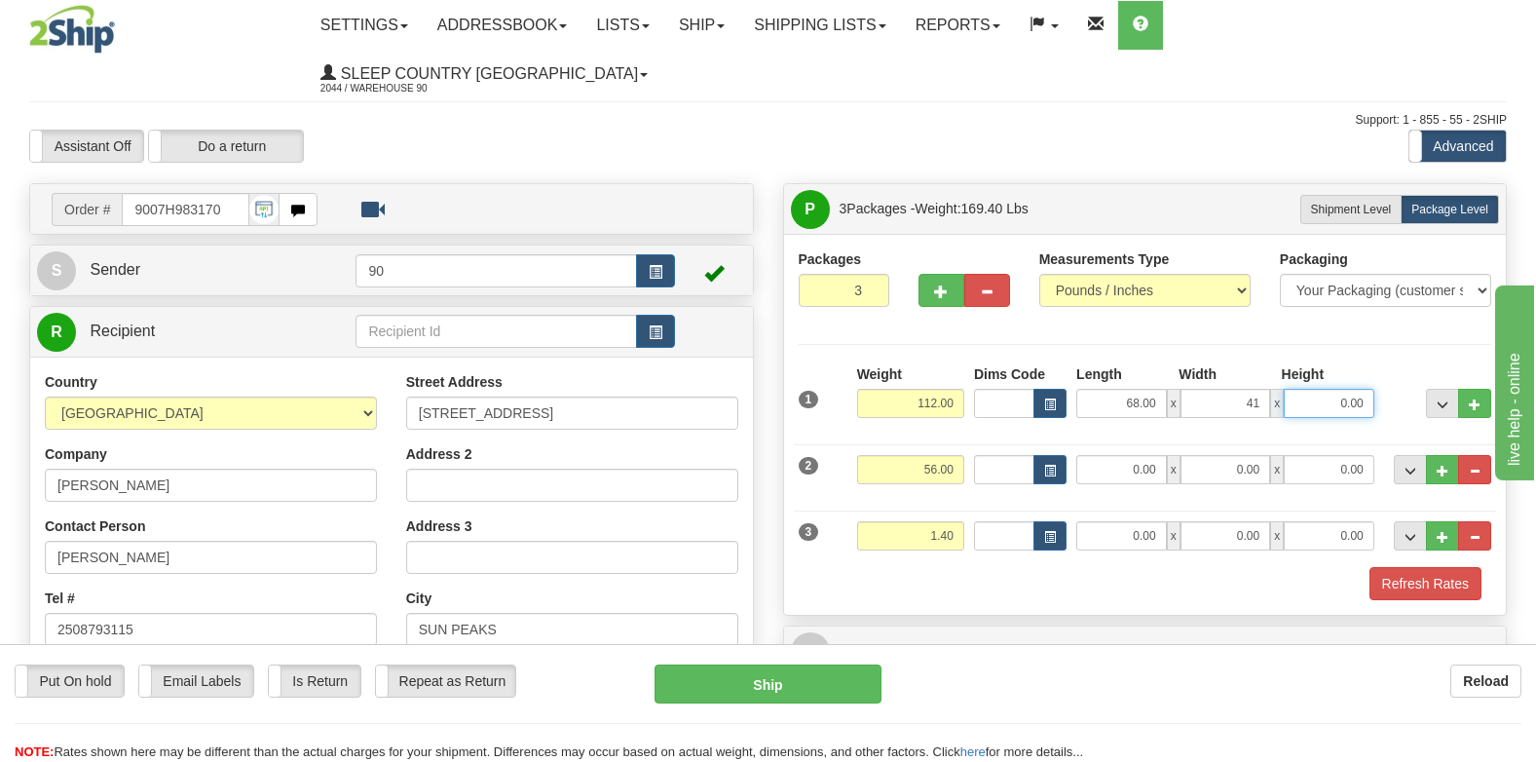
type input "41.00"
type input "6.00"
type input "41.00"
type input "19.00"
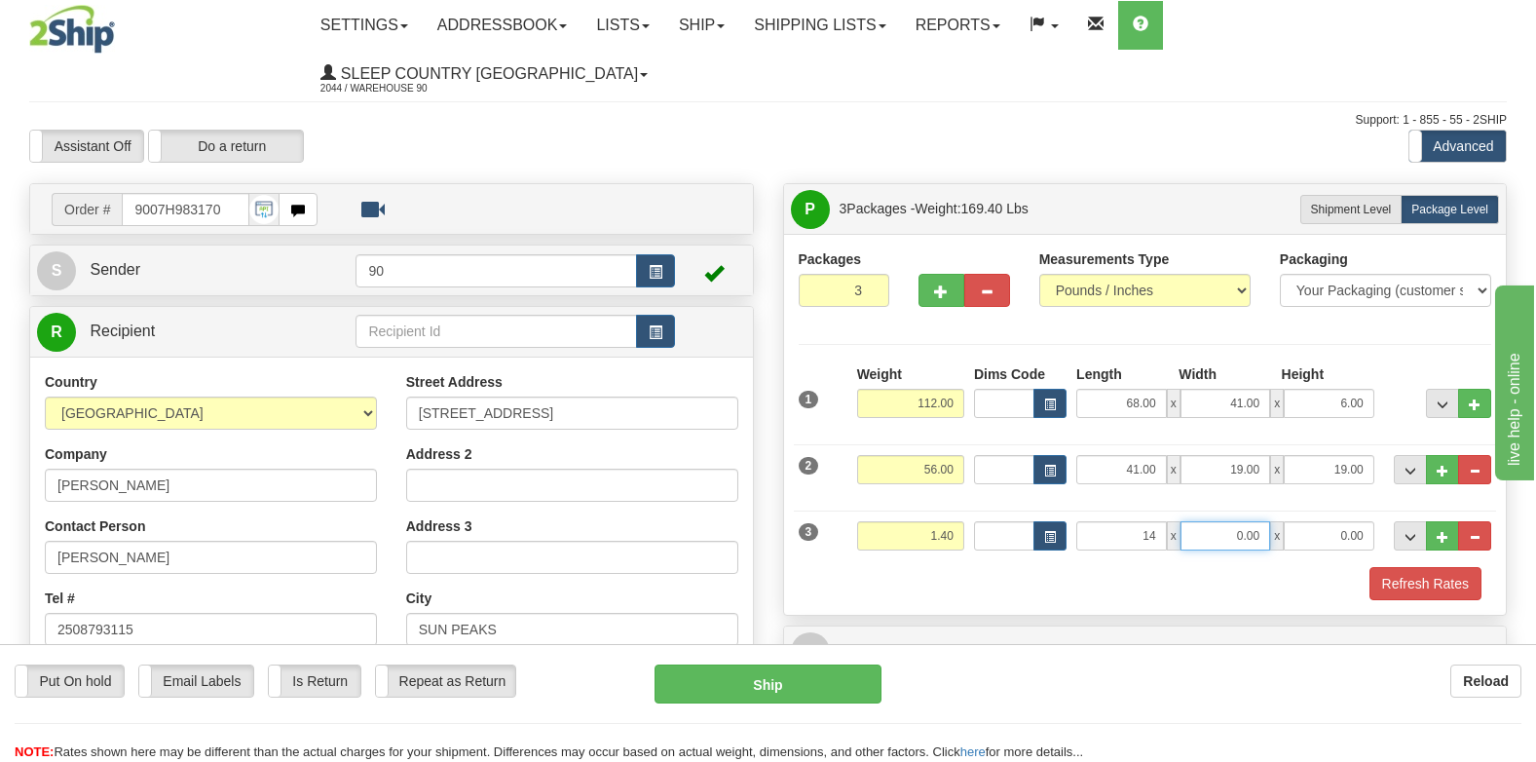
type input "14.00"
type input "7.00"
click at [1432, 567] on button "Refresh Rates" at bounding box center [1426, 583] width 112 height 33
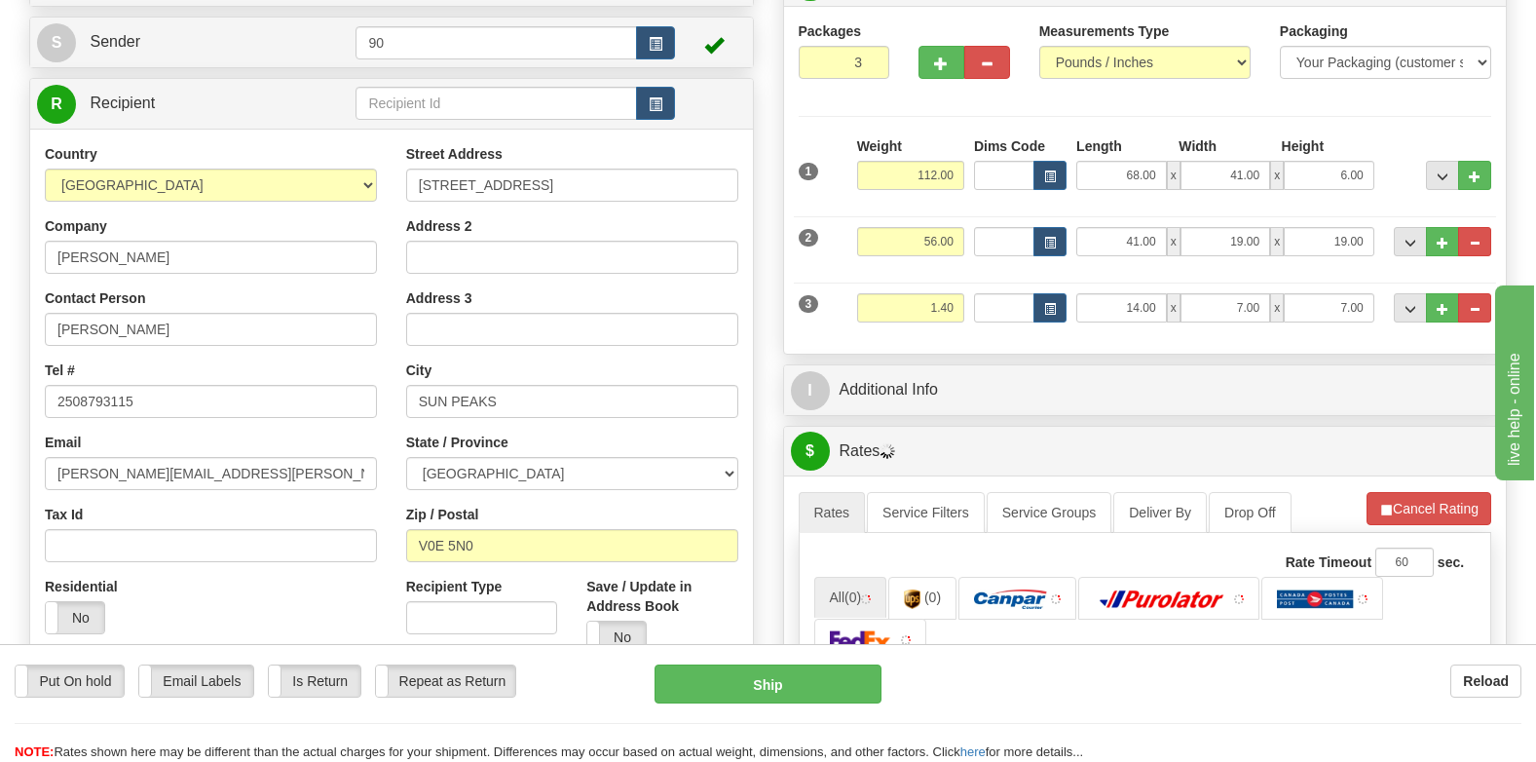
scroll to position [585, 0]
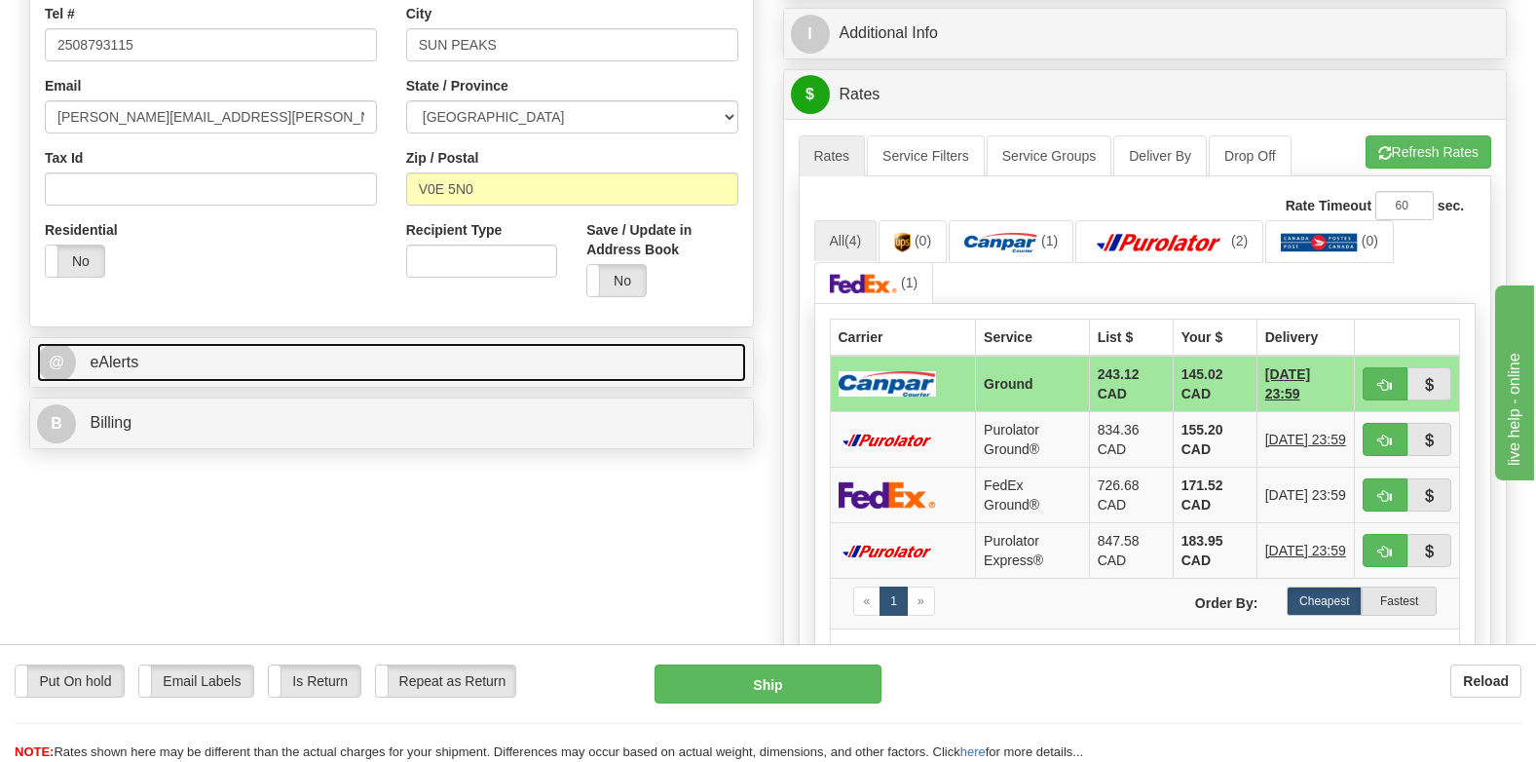
click at [659, 343] on link "@ eAlerts" at bounding box center [391, 363] width 709 height 40
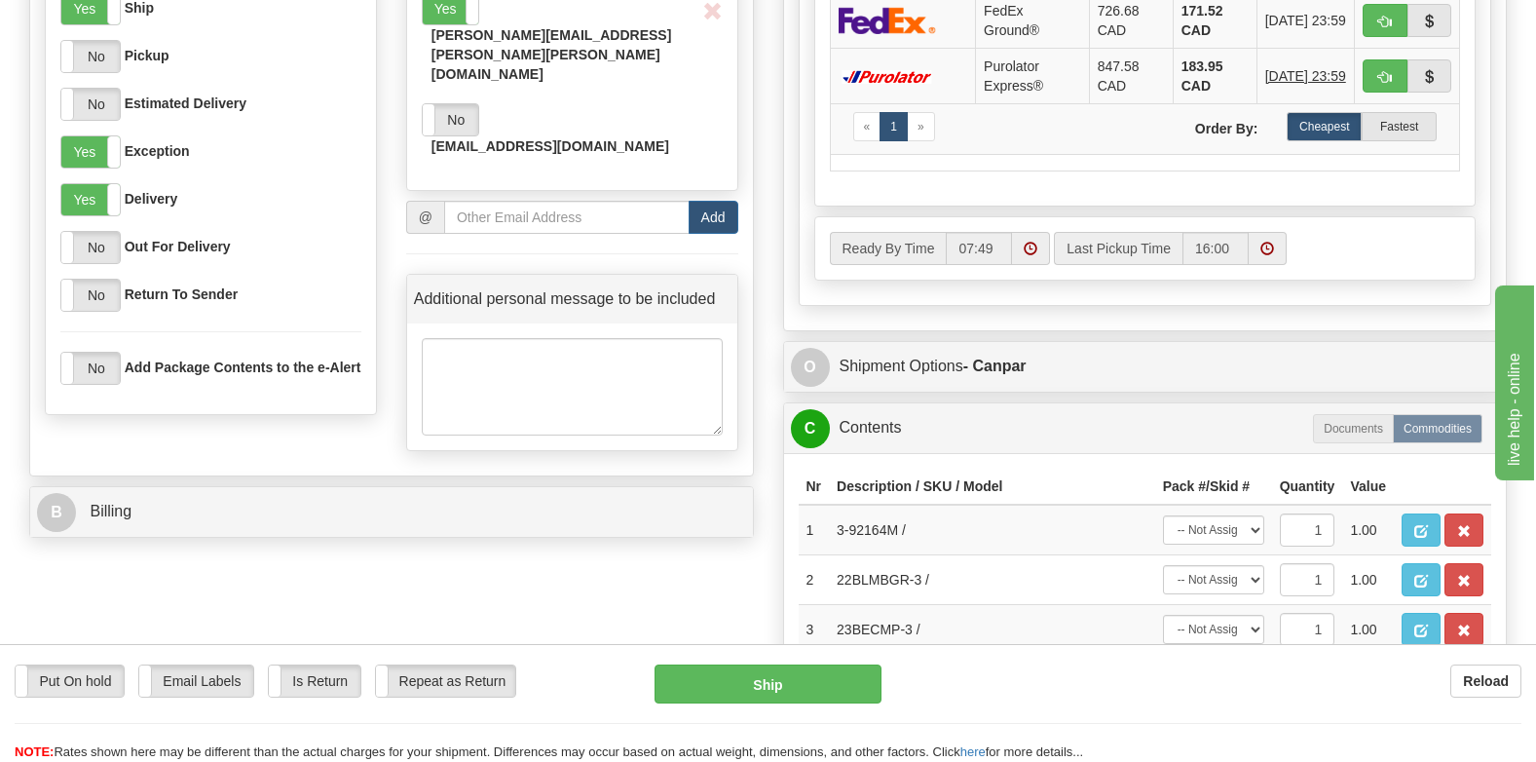
scroll to position [1072, 0]
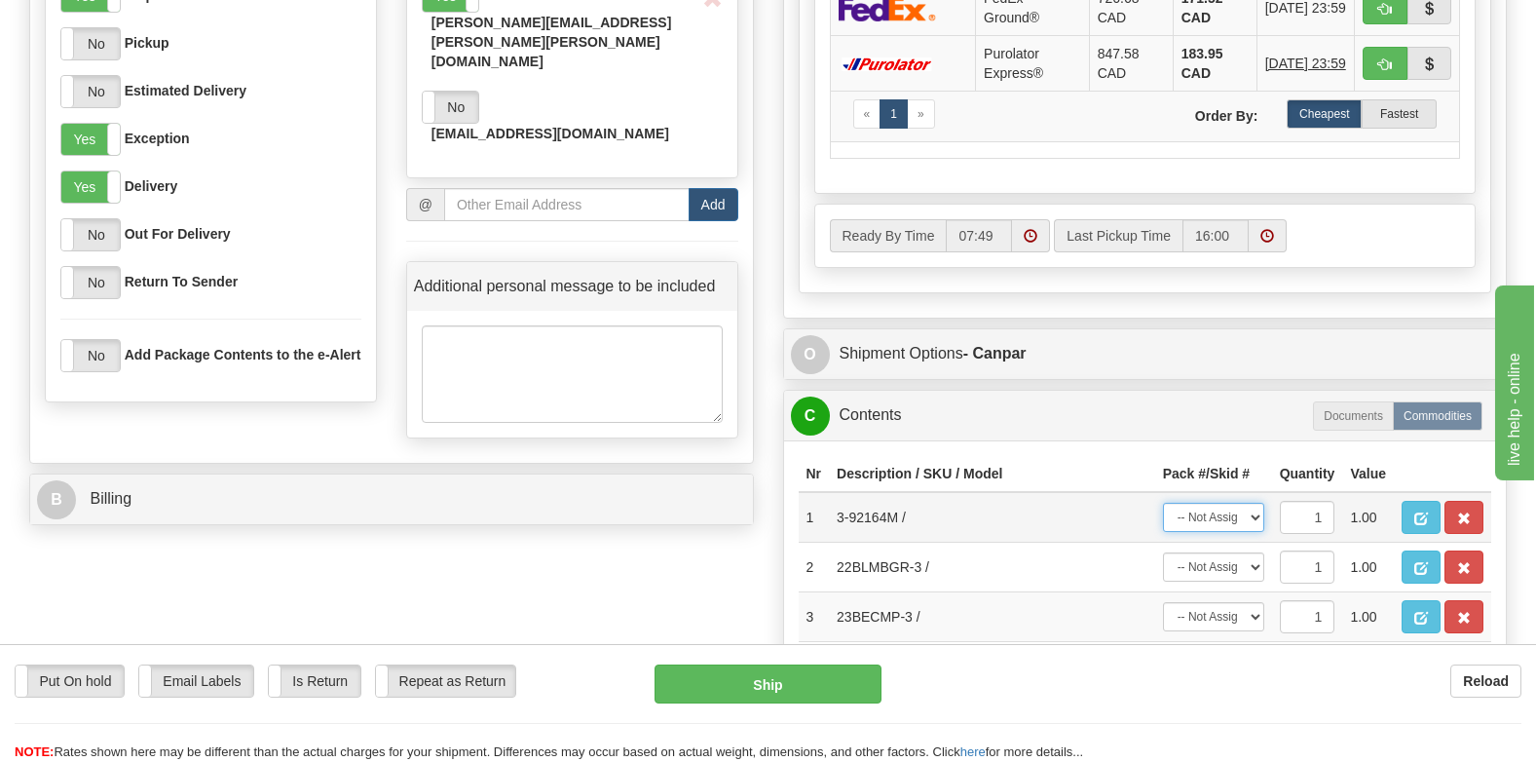
click at [1230, 503] on select "-- Not Assigned -- Package 1 Package 2 Package 3" at bounding box center [1213, 517] width 101 height 29
select select "1"
click at [1163, 503] on select "-- Not Assigned -- Package 1 Package 2 Package 3" at bounding box center [1213, 517] width 101 height 29
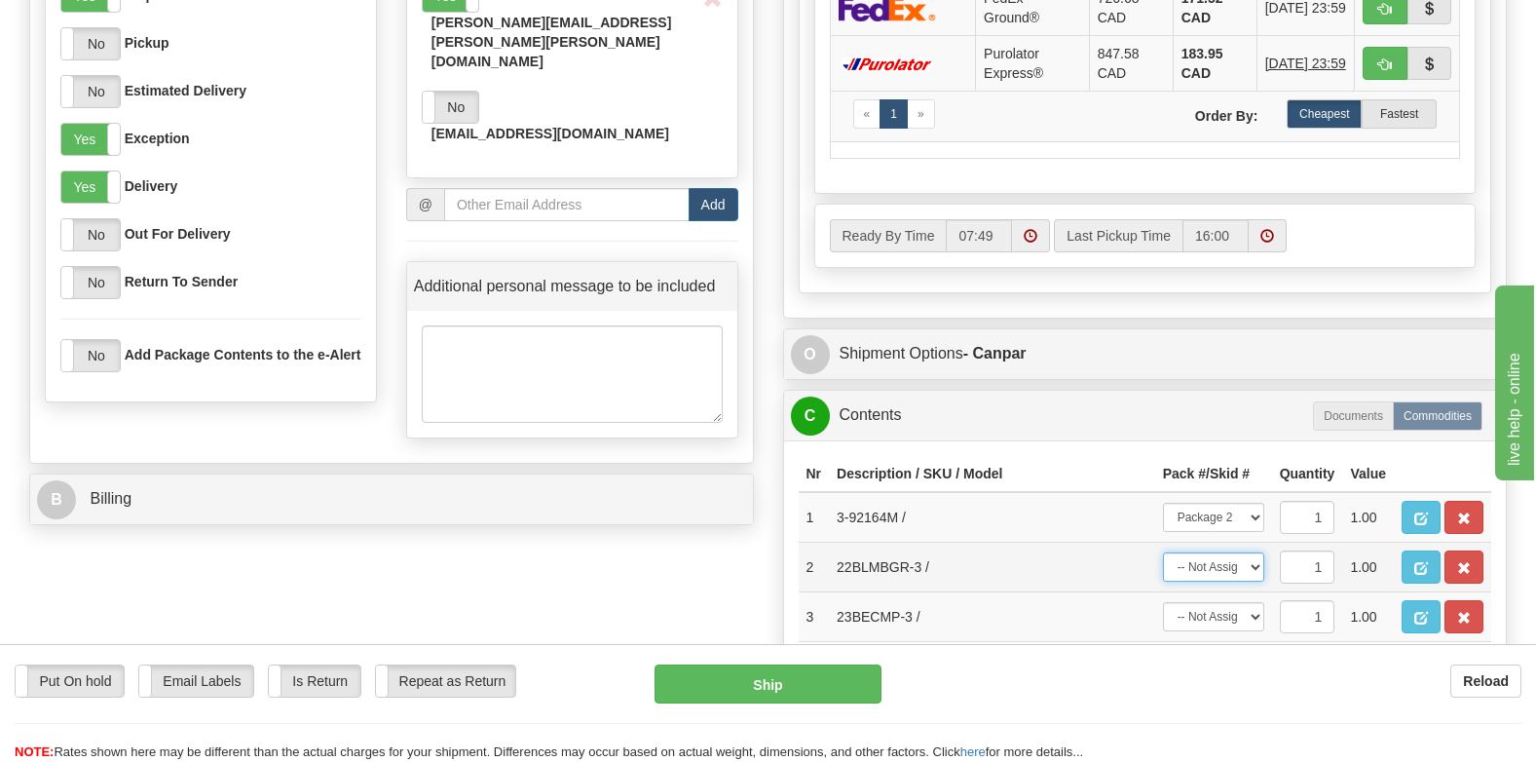
click at [1210, 552] on select "-- Not Assigned -- Package 1 Package 2 Package 3" at bounding box center [1213, 566] width 101 height 29
select select "0"
click at [1163, 552] on select "-- Not Assigned -- Package 1 Package 2 Package 3" at bounding box center [1213, 566] width 101 height 29
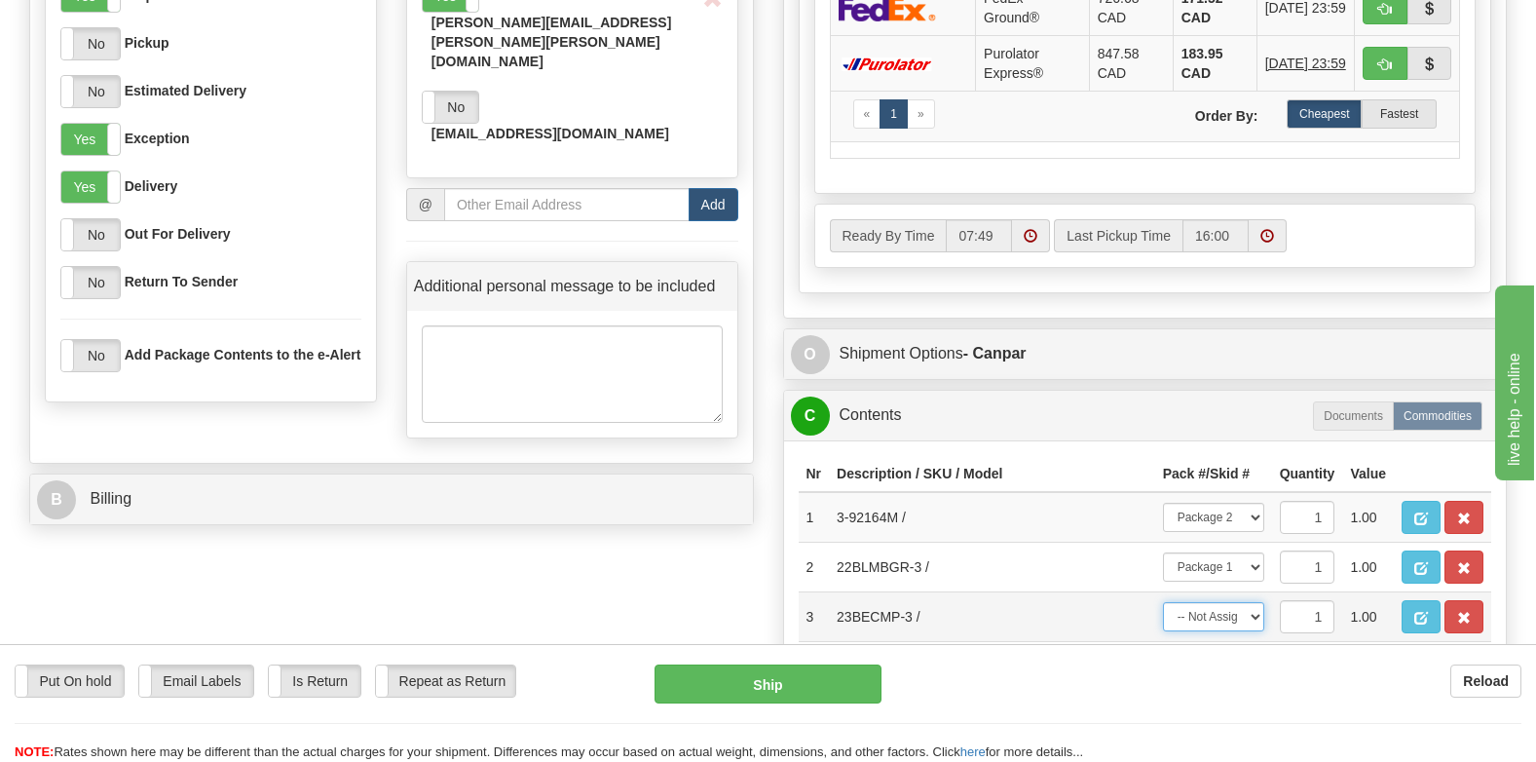
click at [1194, 602] on select "-- Not Assigned -- Package 1 Package 2 Package 3" at bounding box center [1213, 616] width 101 height 29
select select "2"
click at [1163, 602] on select "-- Not Assigned -- Package 1 Package 2 Package 3" at bounding box center [1213, 616] width 101 height 29
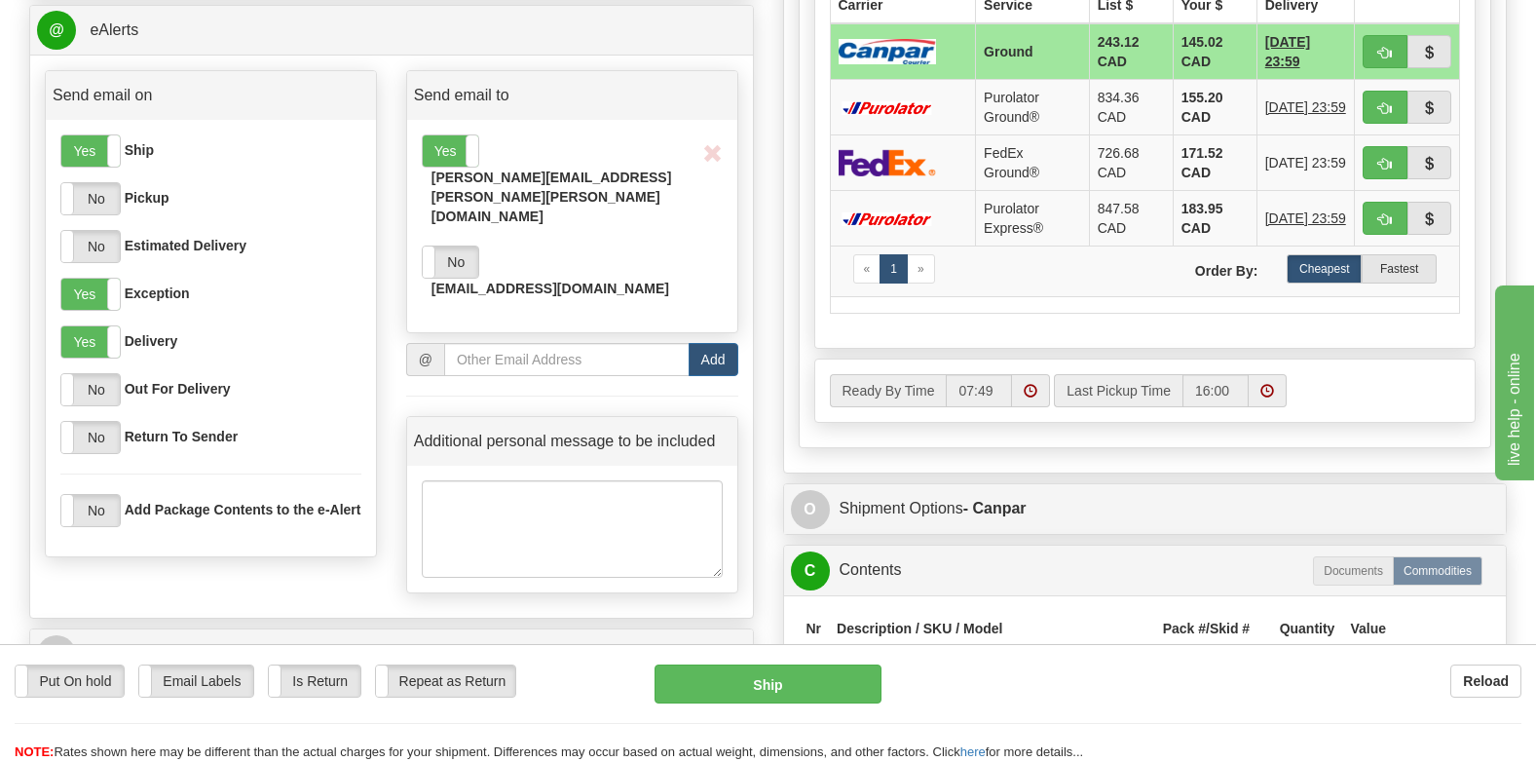
scroll to position [910, 0]
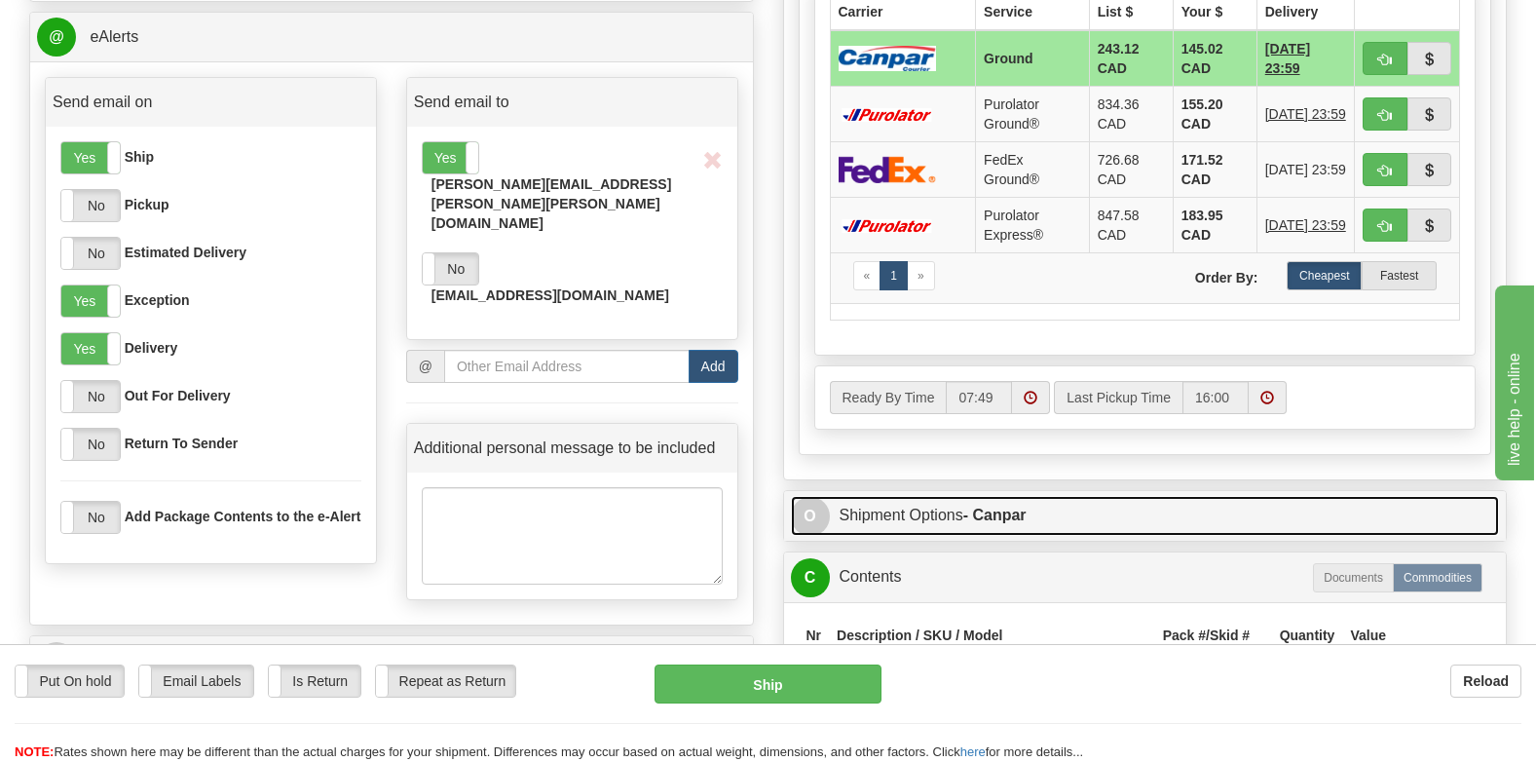
click at [891, 496] on link "O Shipment Options - Canpar" at bounding box center [1145, 516] width 709 height 40
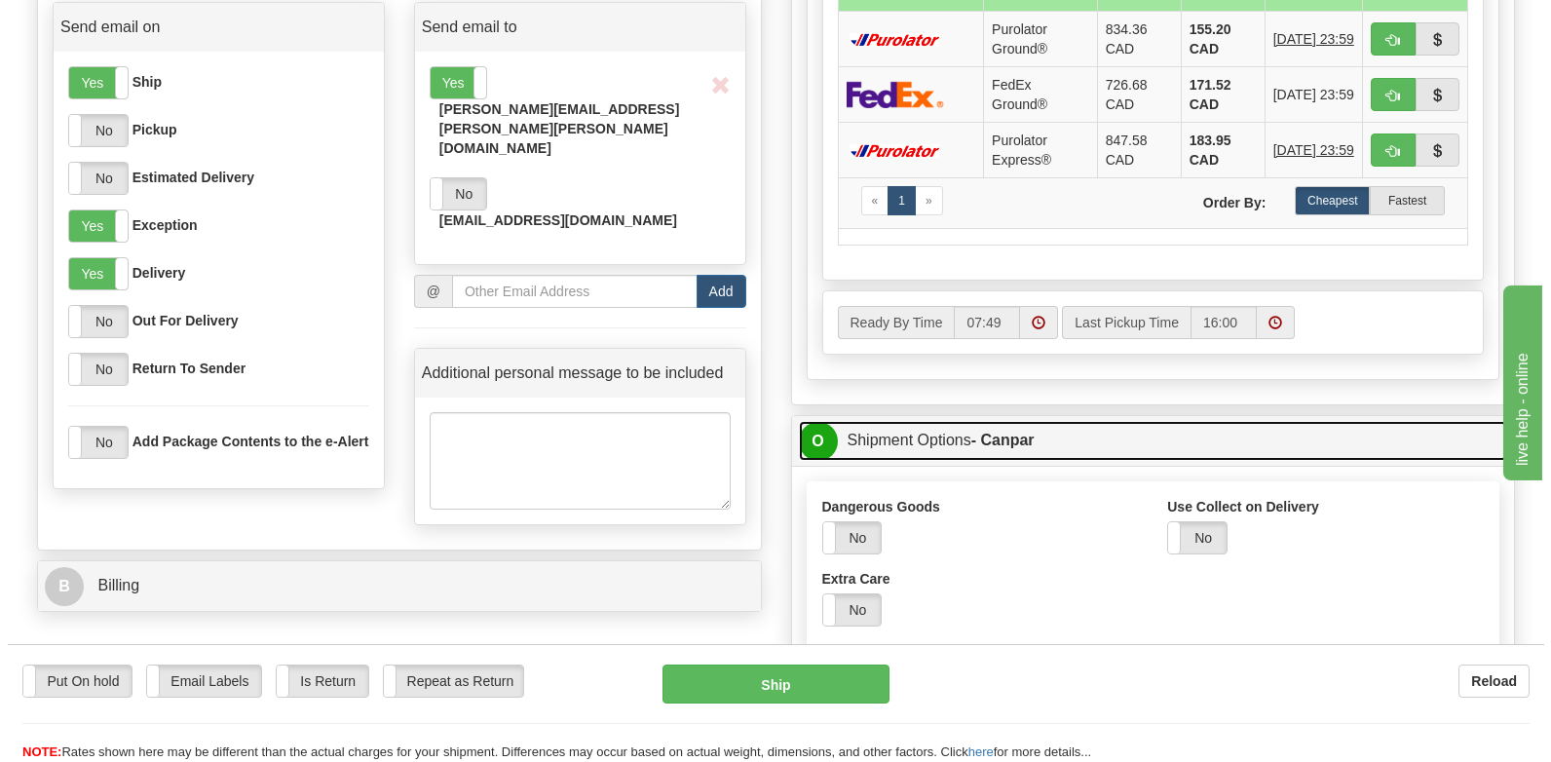
scroll to position [1300, 0]
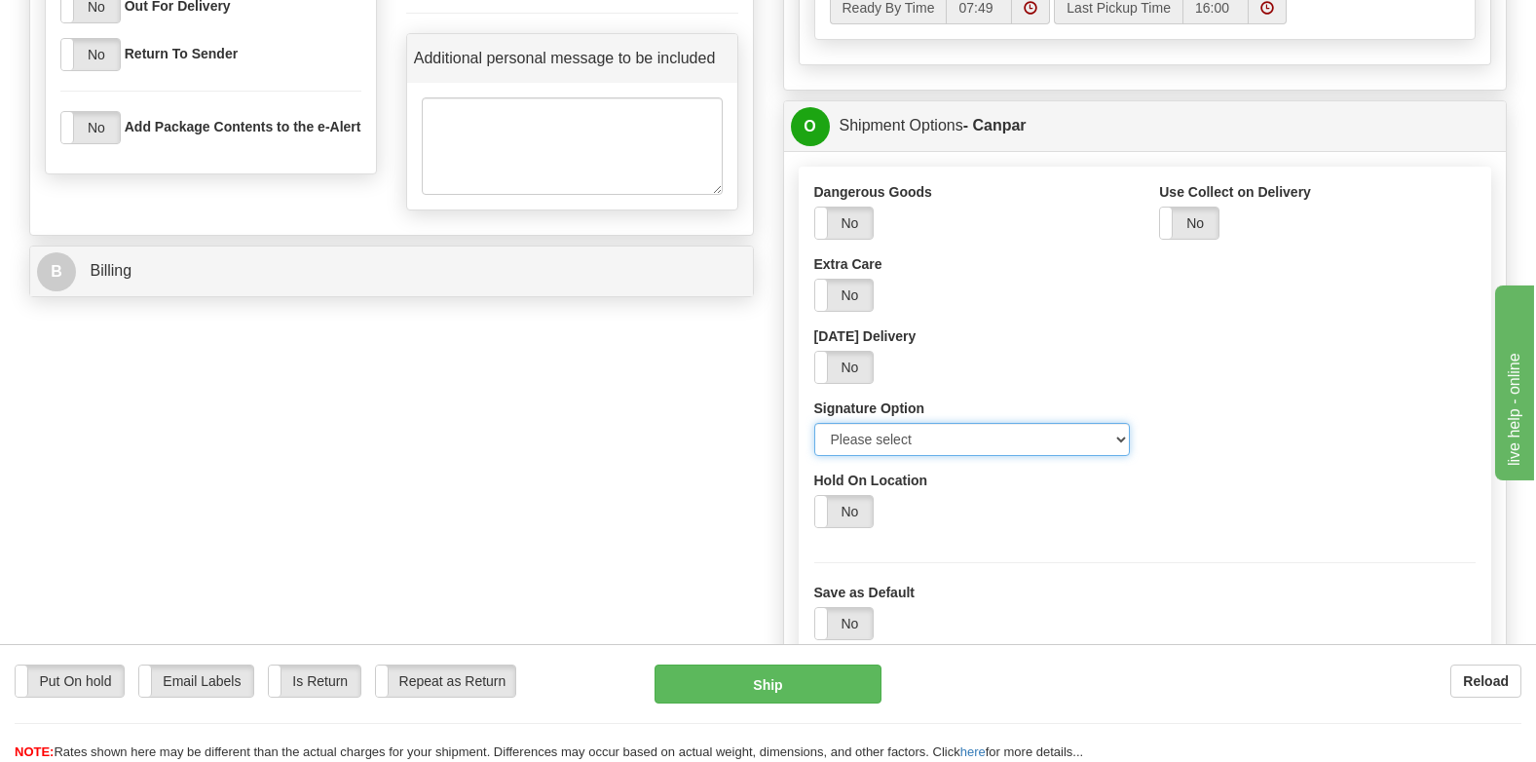
click at [854, 423] on select "Please select No Signature Required Signature Required Adult Signature" at bounding box center [973, 439] width 317 height 33
select select "2"
click at [815, 423] on select "Please select No Signature Required Signature Required Adult Signature" at bounding box center [973, 439] width 317 height 33
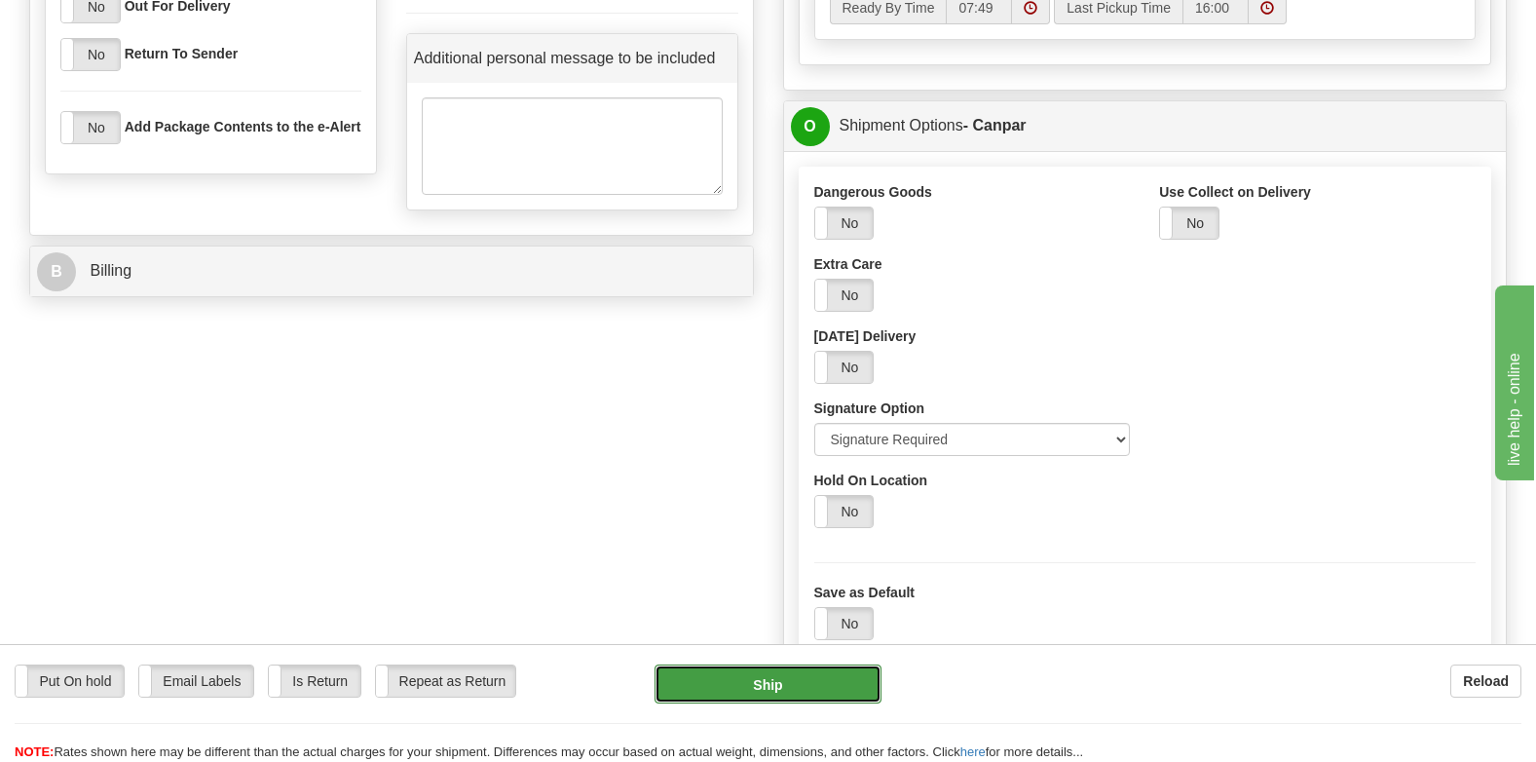
click at [768, 684] on button "Ship" at bounding box center [768, 683] width 227 height 39
type input "1"
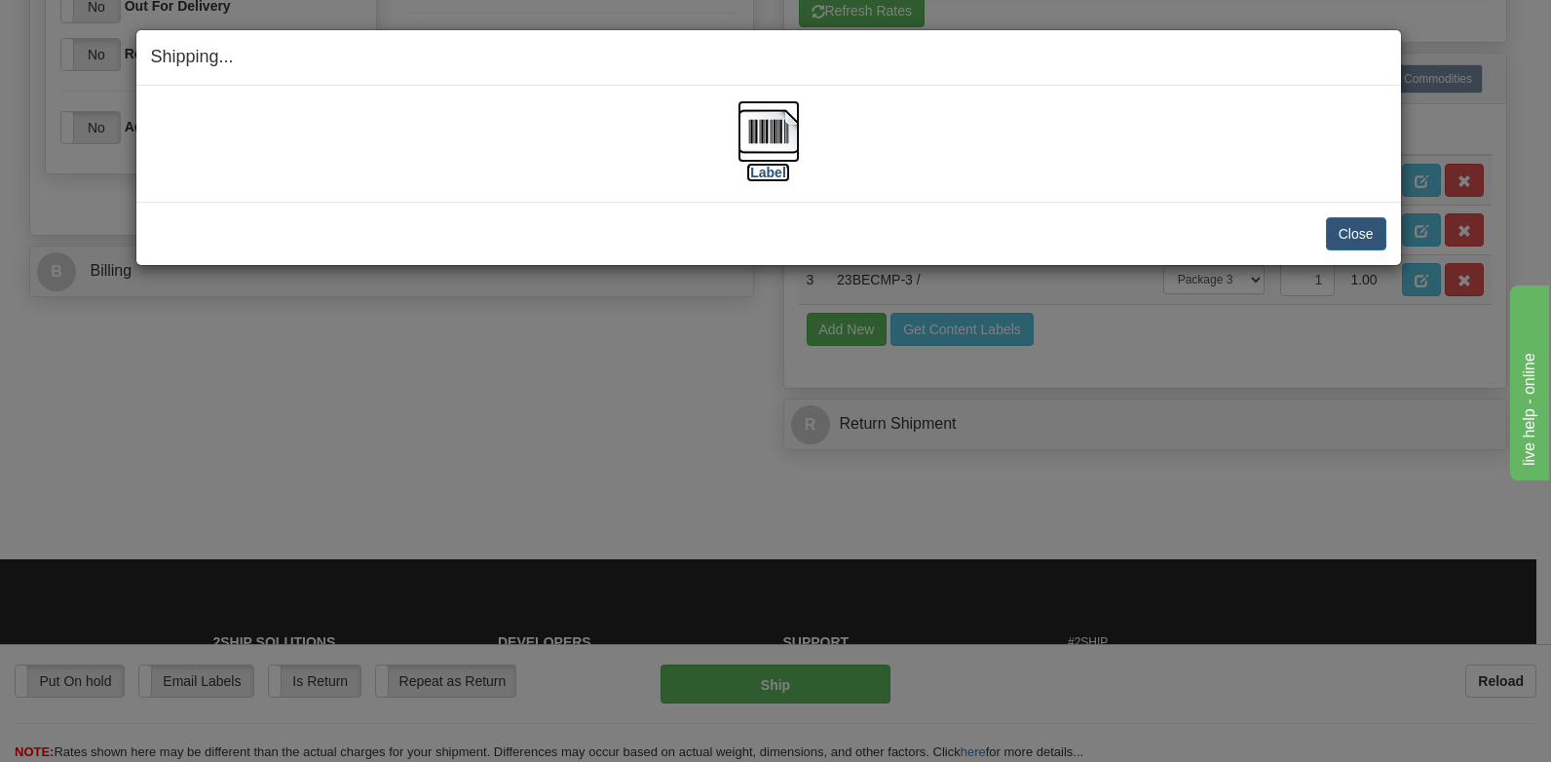
click at [771, 161] on img at bounding box center [769, 131] width 62 height 62
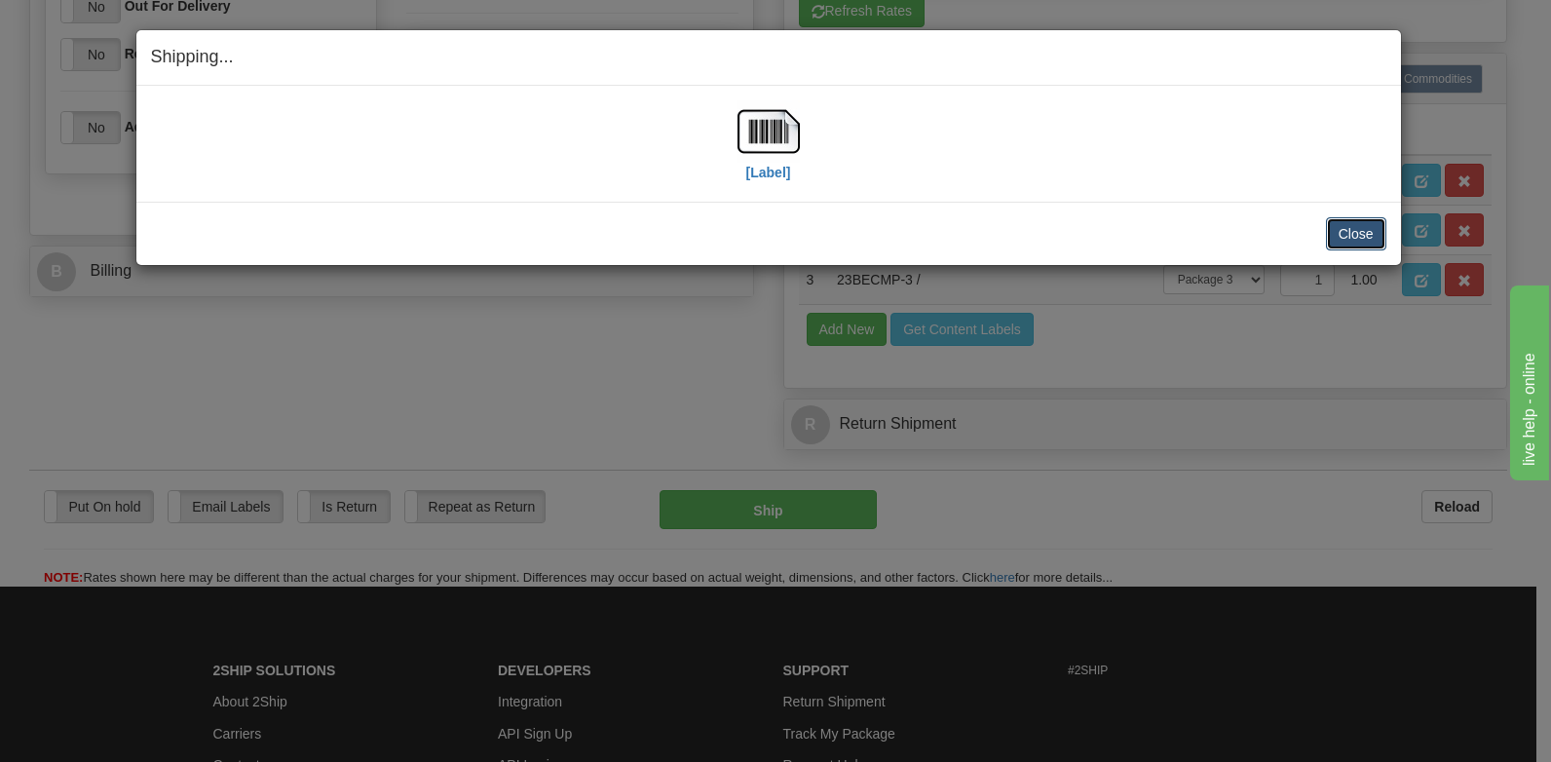
click at [1356, 225] on button "Close" at bounding box center [1356, 233] width 60 height 33
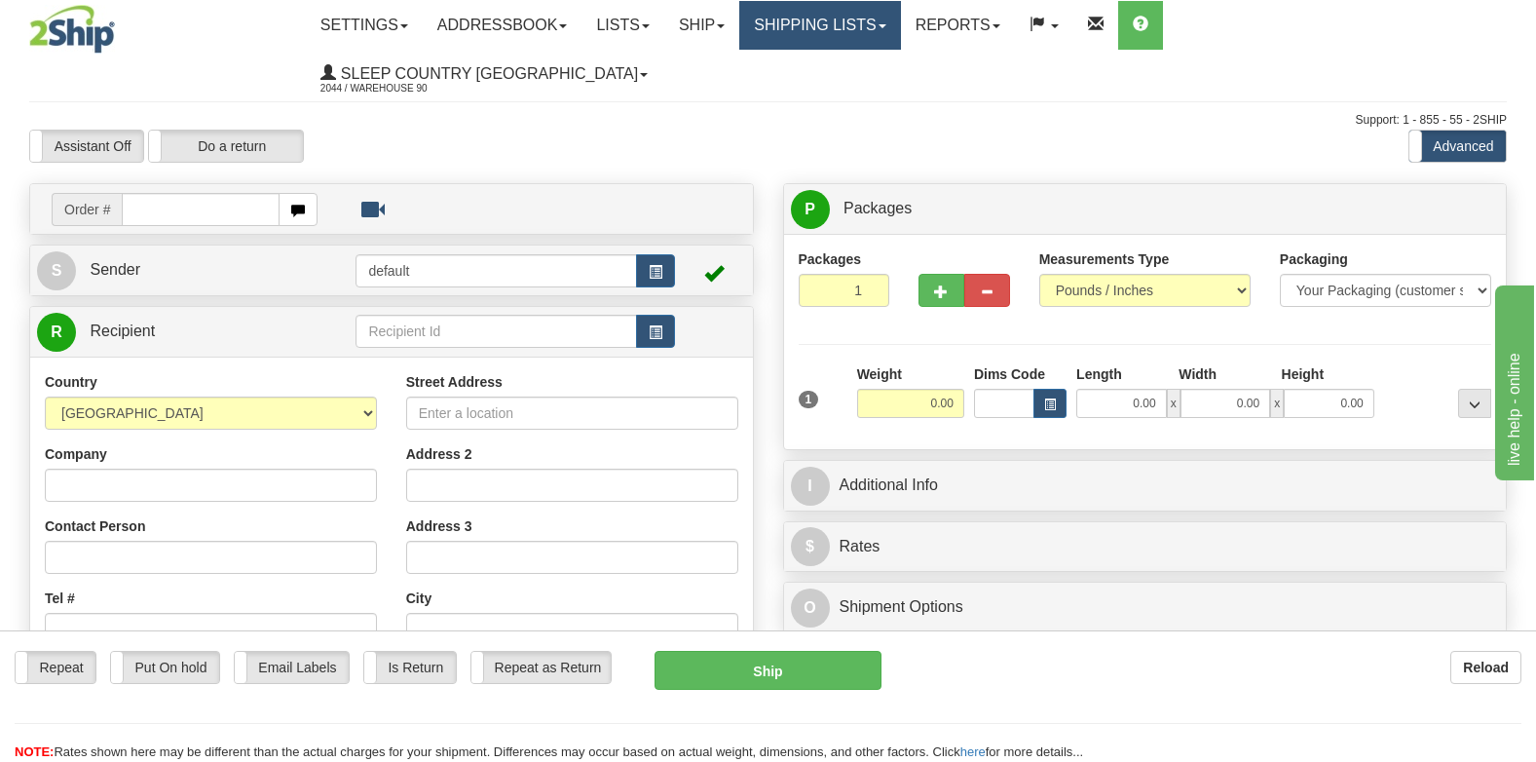
click at [865, 22] on link "Shipping lists" at bounding box center [819, 25] width 161 height 49
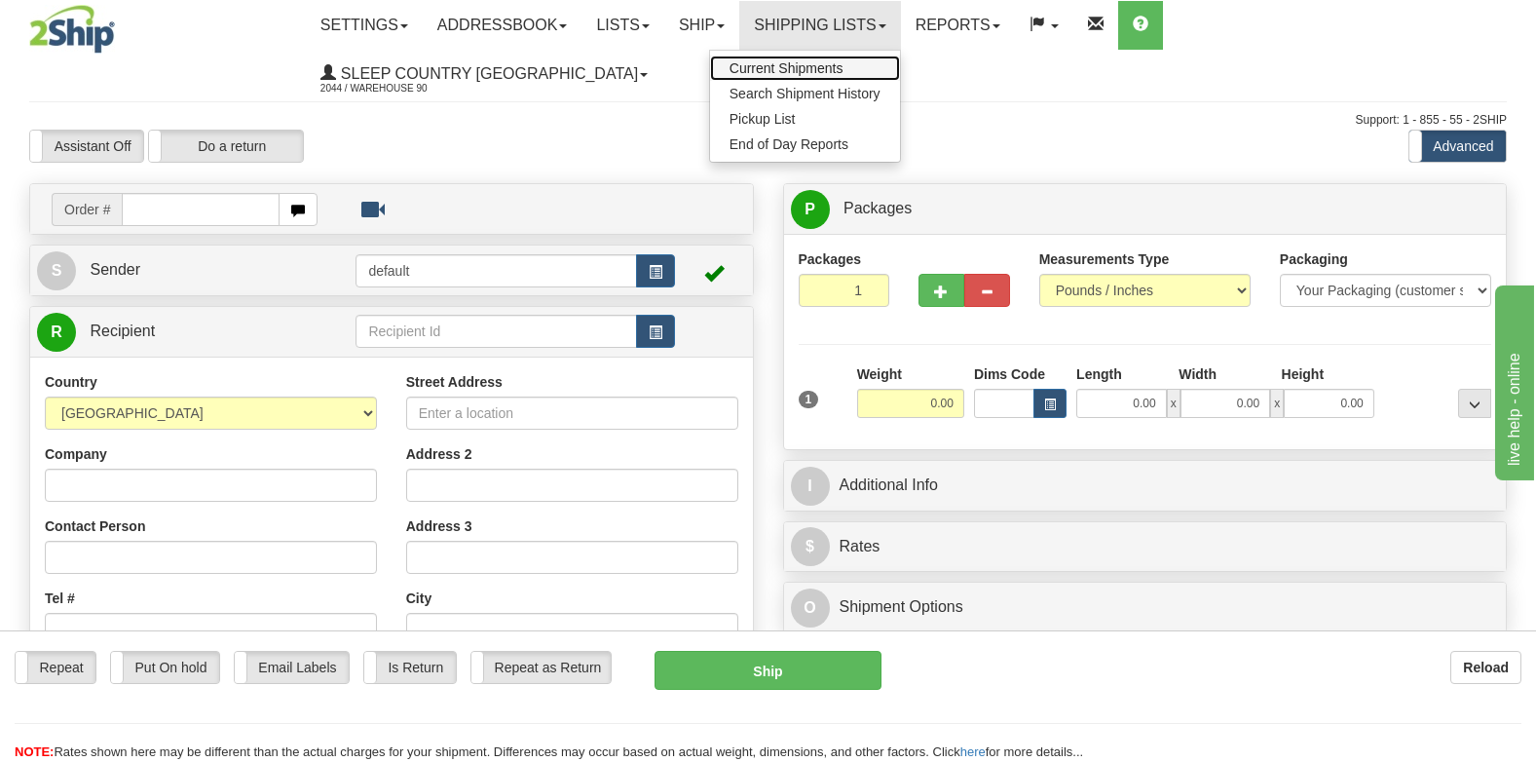
click at [861, 59] on link "Current Shipments" at bounding box center [805, 68] width 190 height 25
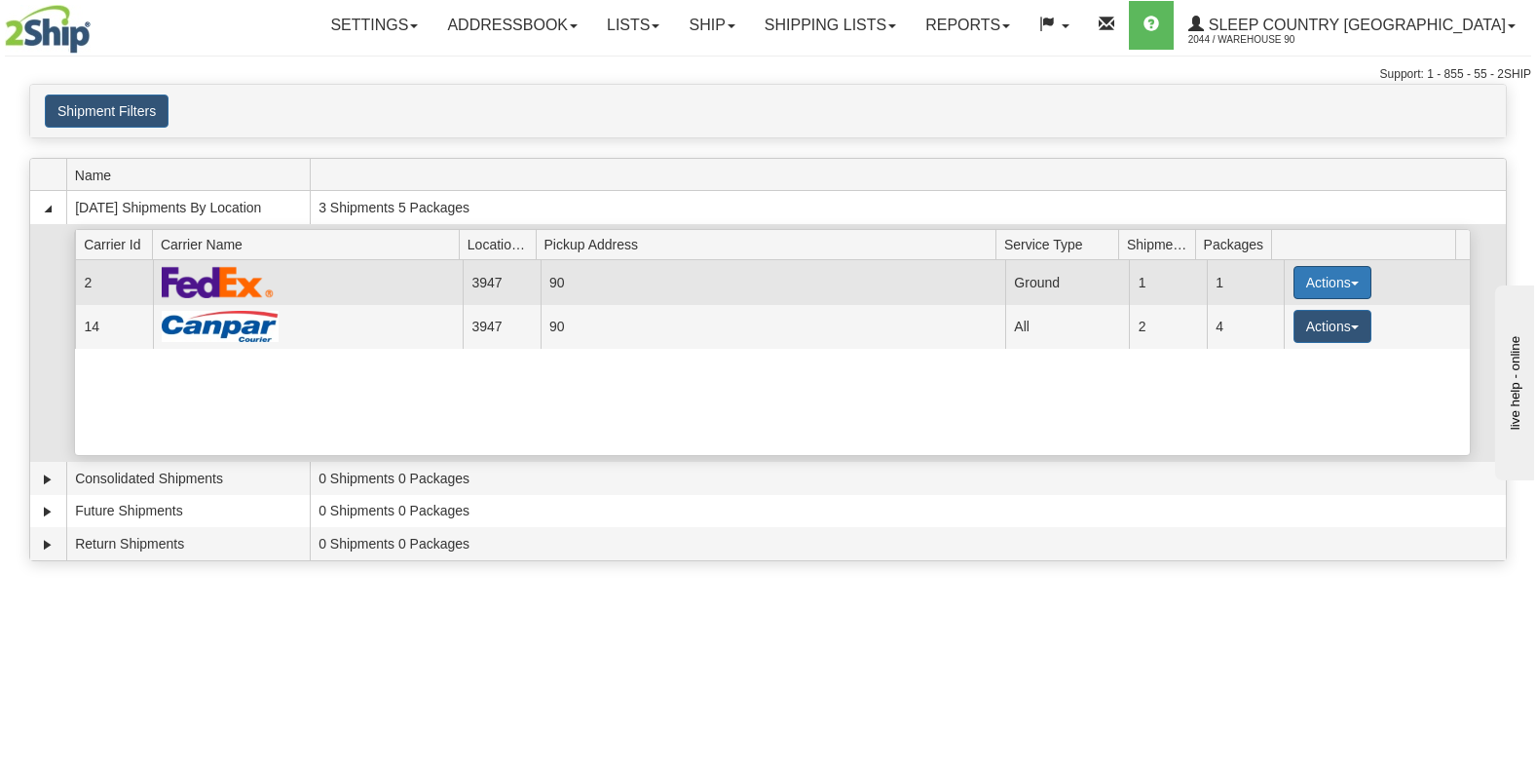
click at [1333, 283] on button "Actions" at bounding box center [1333, 282] width 78 height 33
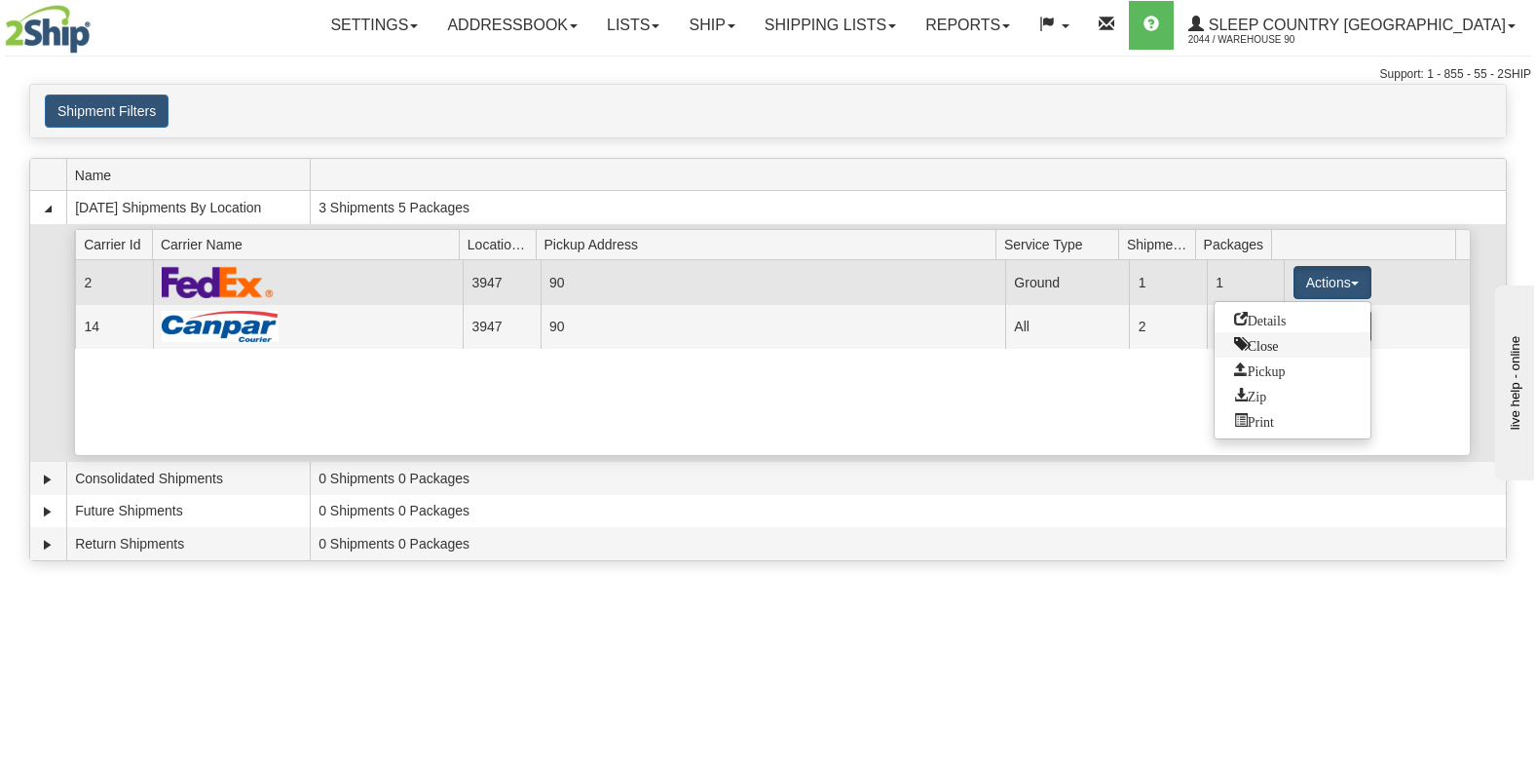
click at [1263, 346] on span "Close" at bounding box center [1256, 344] width 45 height 14
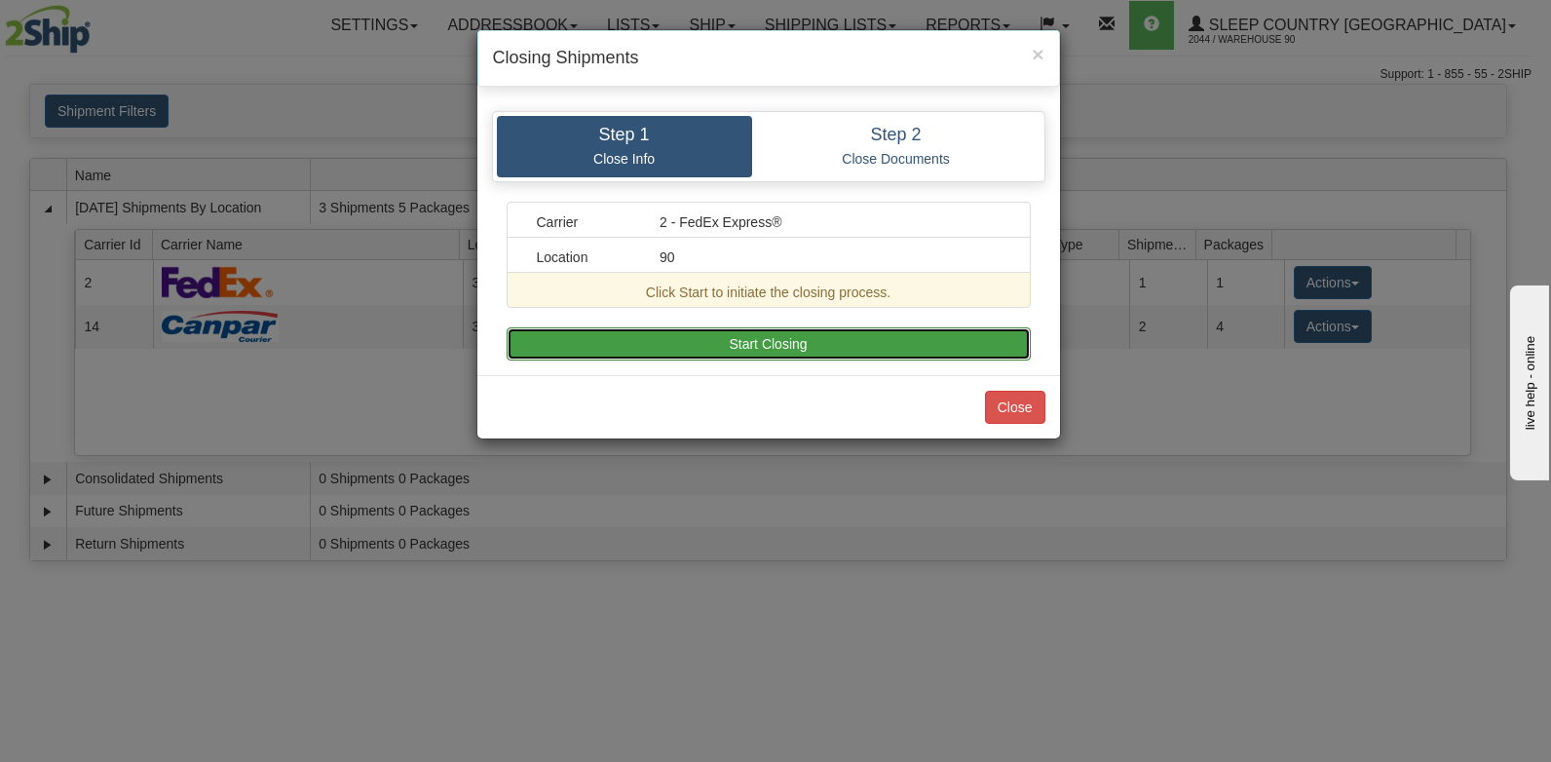
click at [824, 341] on button "Start Closing" at bounding box center [769, 343] width 524 height 33
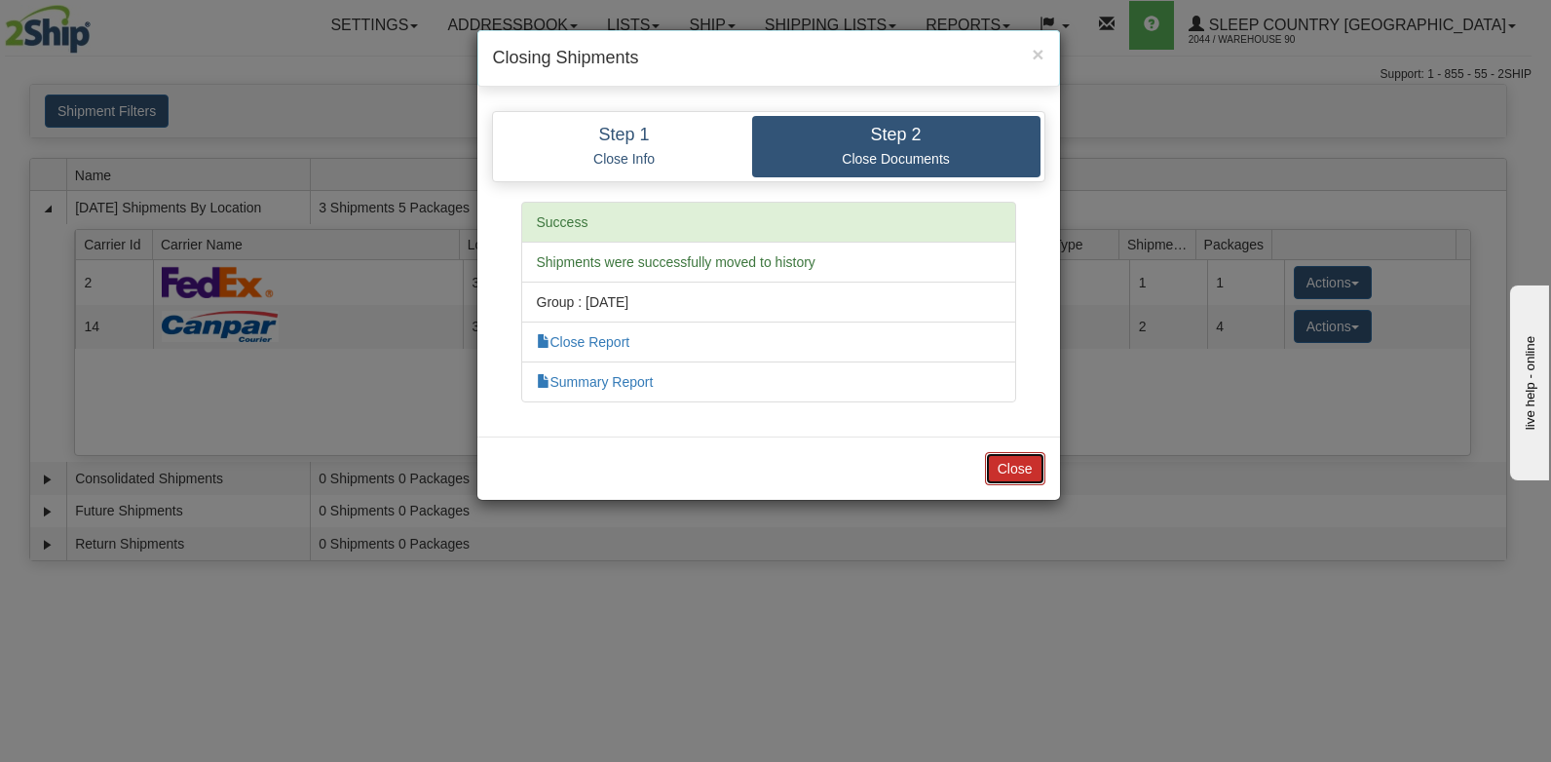
click at [1011, 460] on button "Close" at bounding box center [1015, 468] width 60 height 33
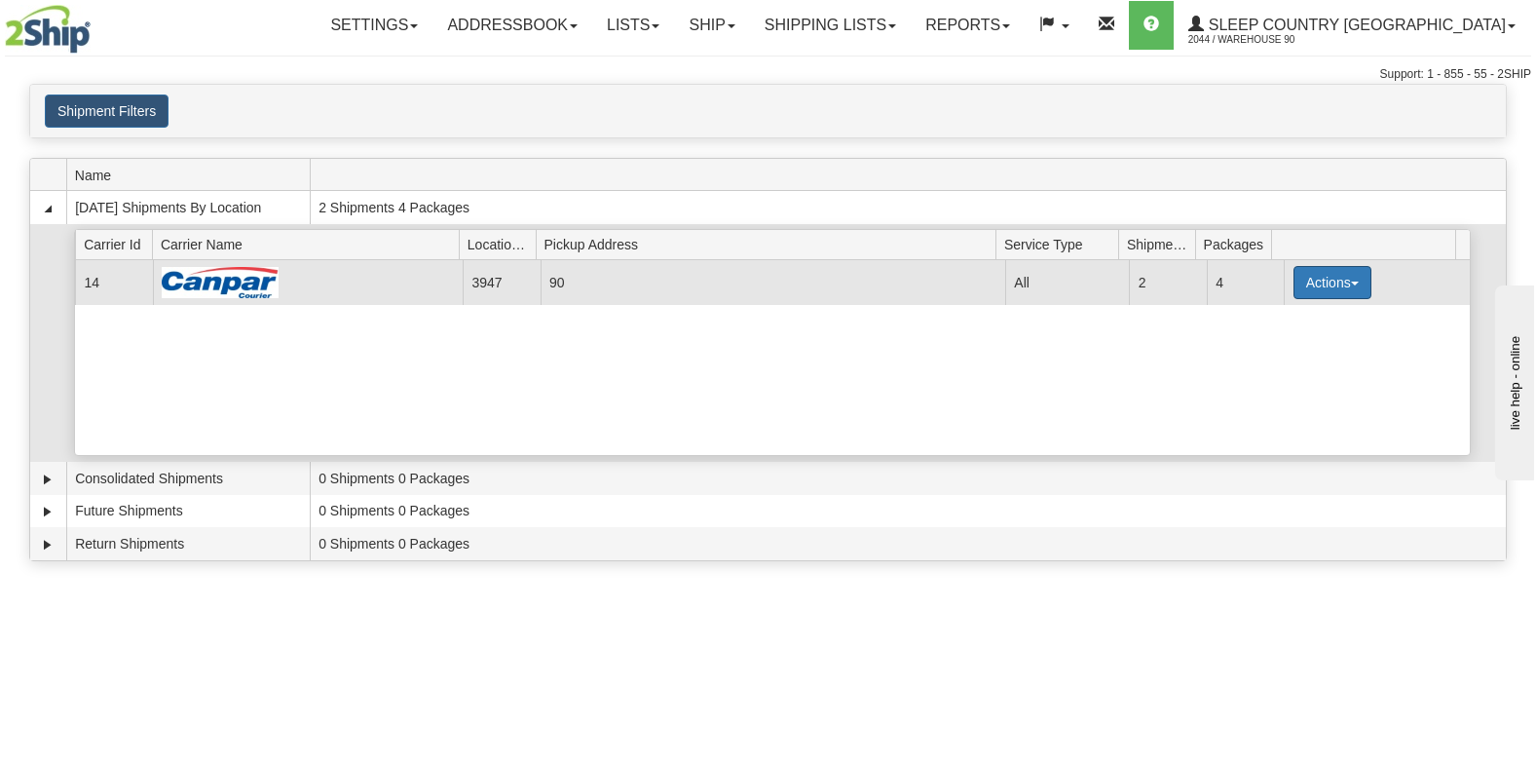
click at [1323, 278] on button "Actions" at bounding box center [1333, 282] width 78 height 33
click at [1274, 343] on span "Close" at bounding box center [1256, 344] width 45 height 14
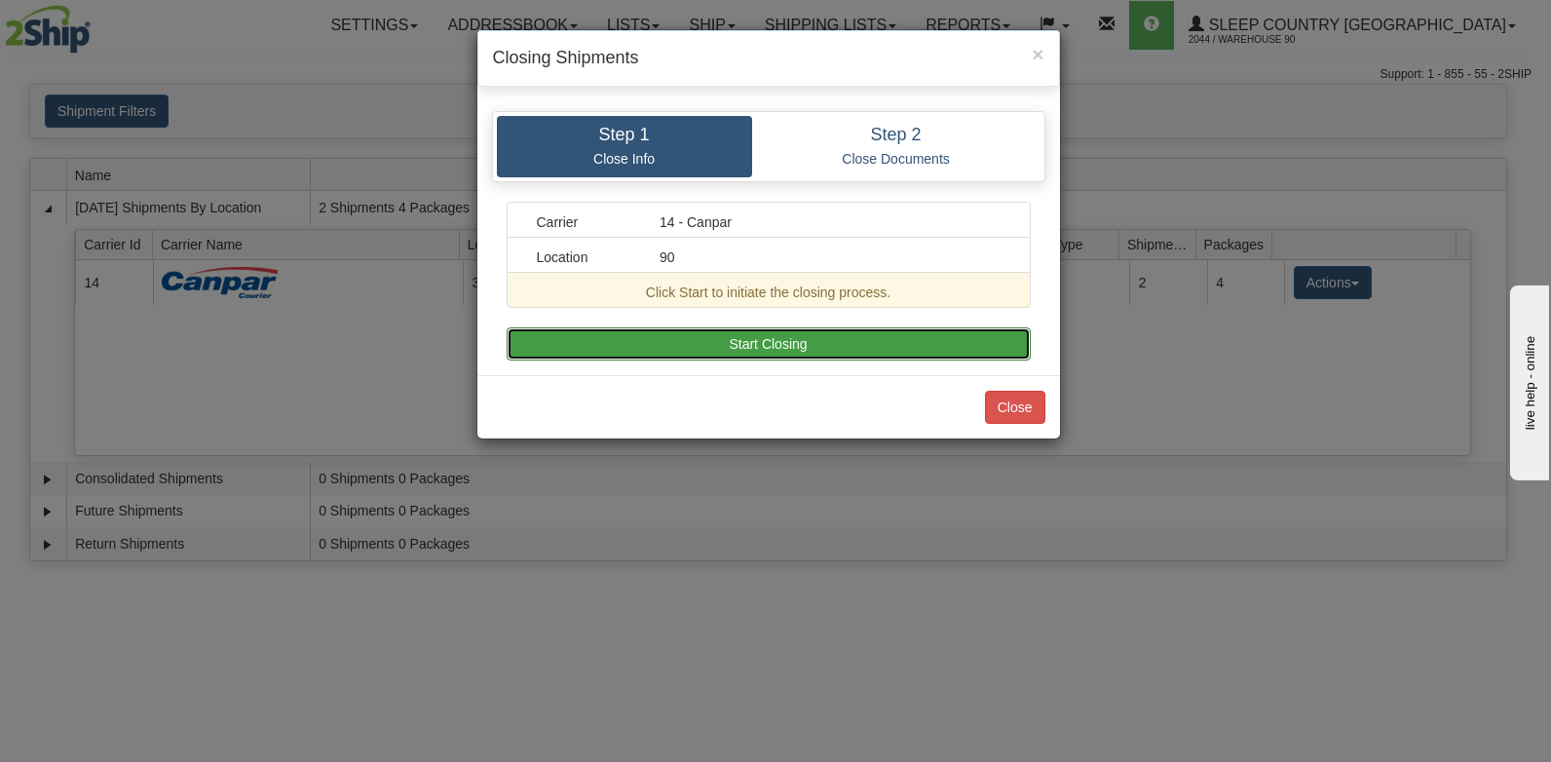
click at [897, 347] on button "Start Closing" at bounding box center [769, 343] width 524 height 33
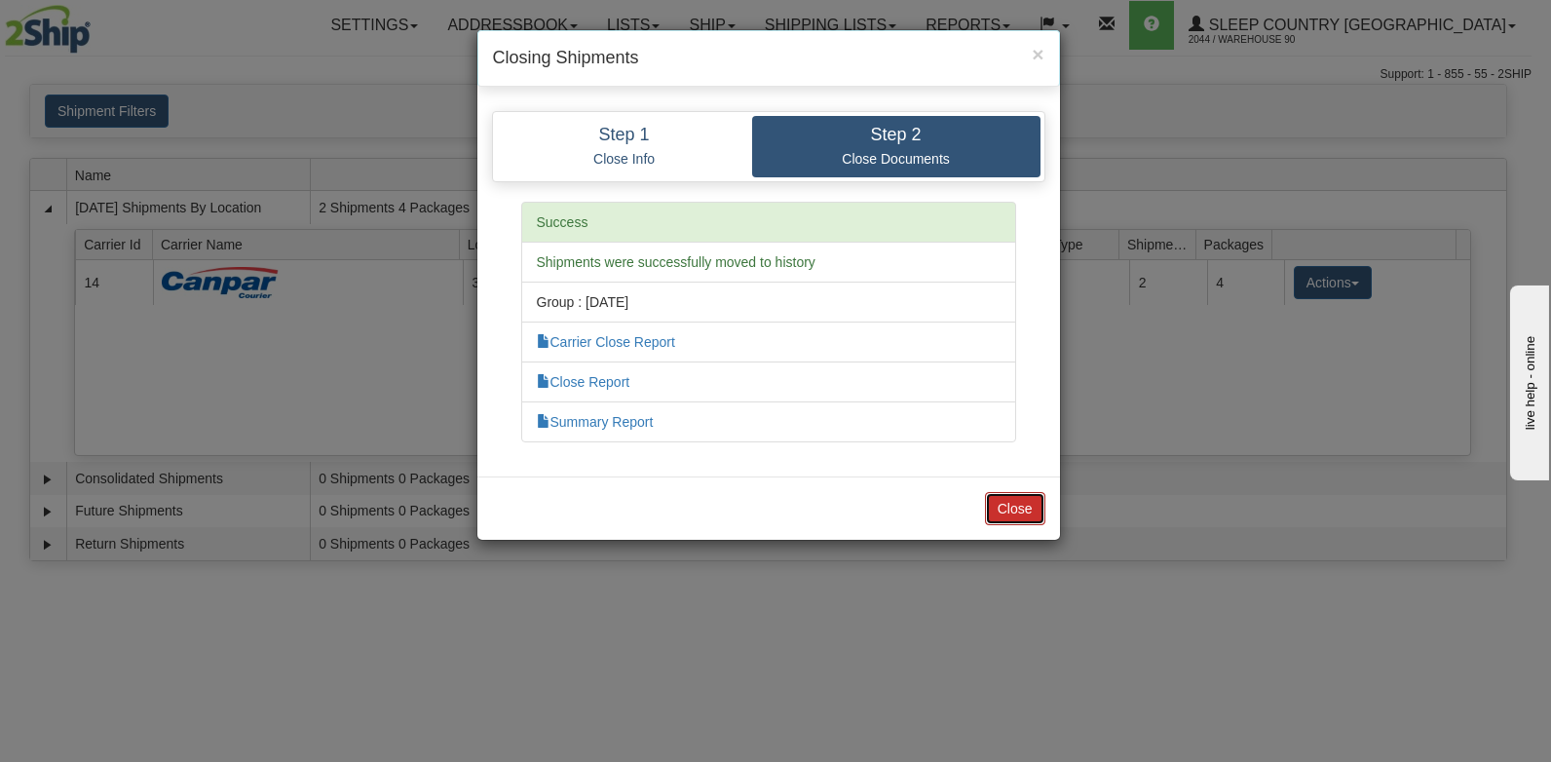
click at [997, 508] on button "Close" at bounding box center [1015, 508] width 60 height 33
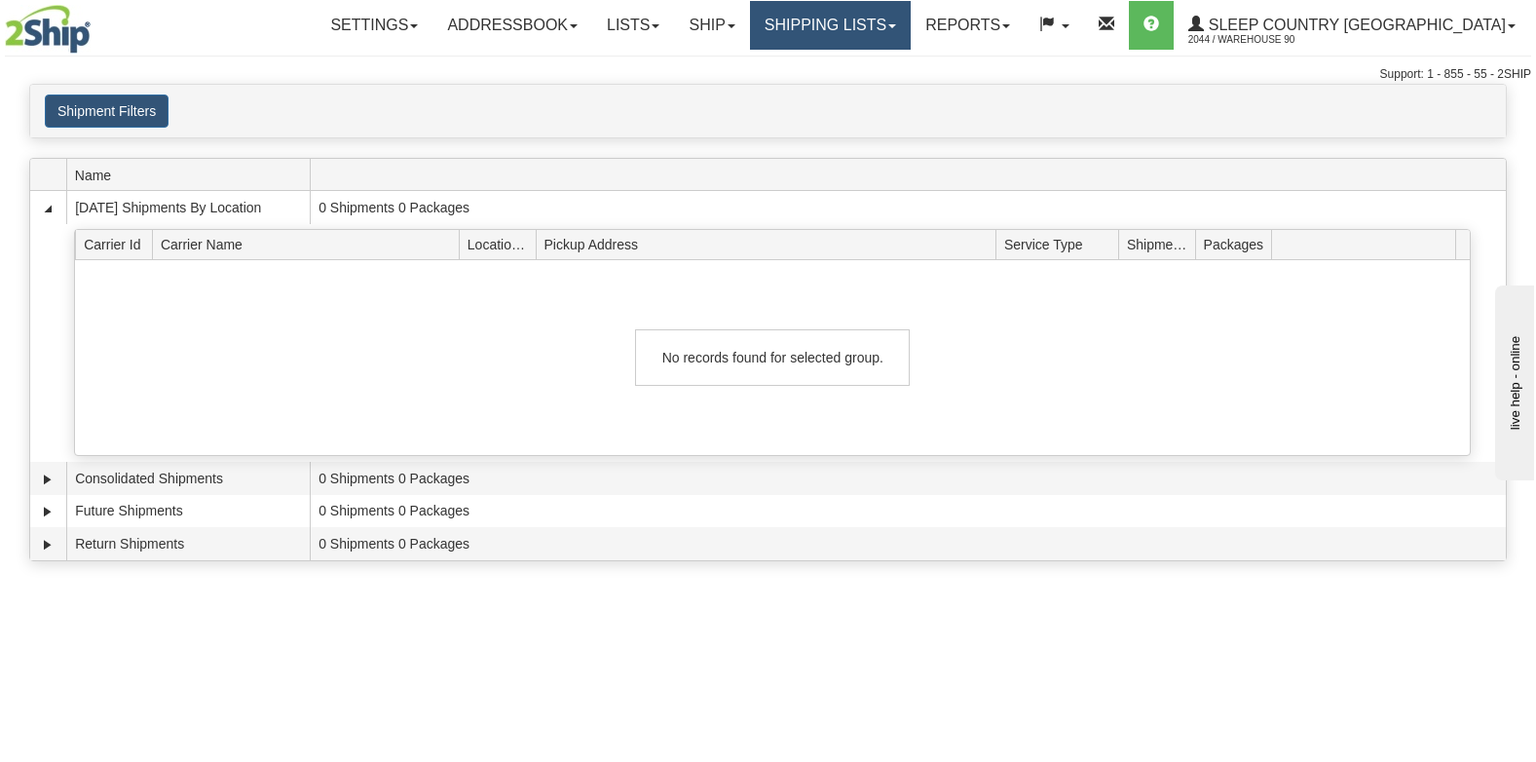
click at [911, 24] on link "Shipping lists" at bounding box center [830, 25] width 161 height 49
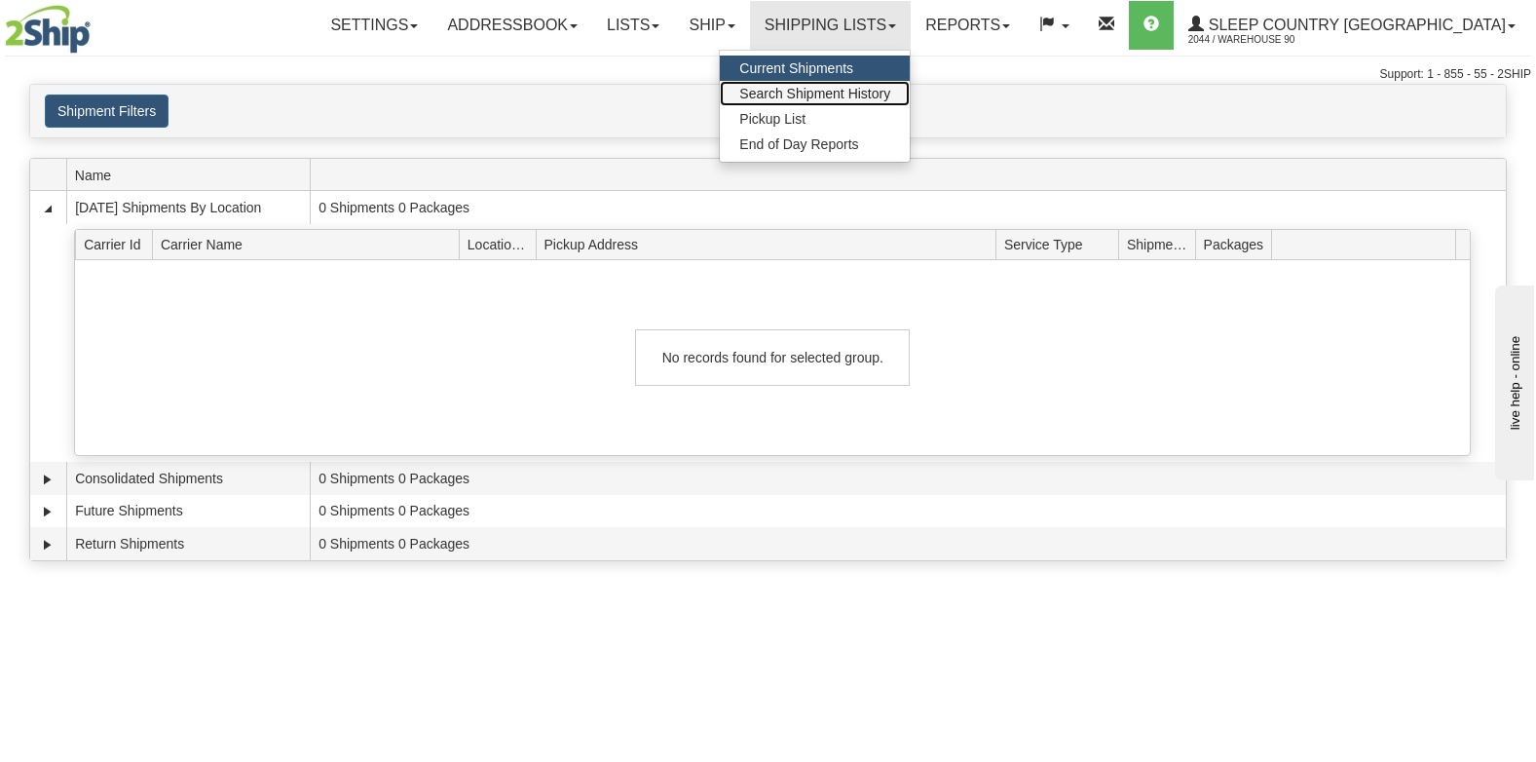
click at [868, 87] on span "Search Shipment History" at bounding box center [814, 94] width 151 height 16
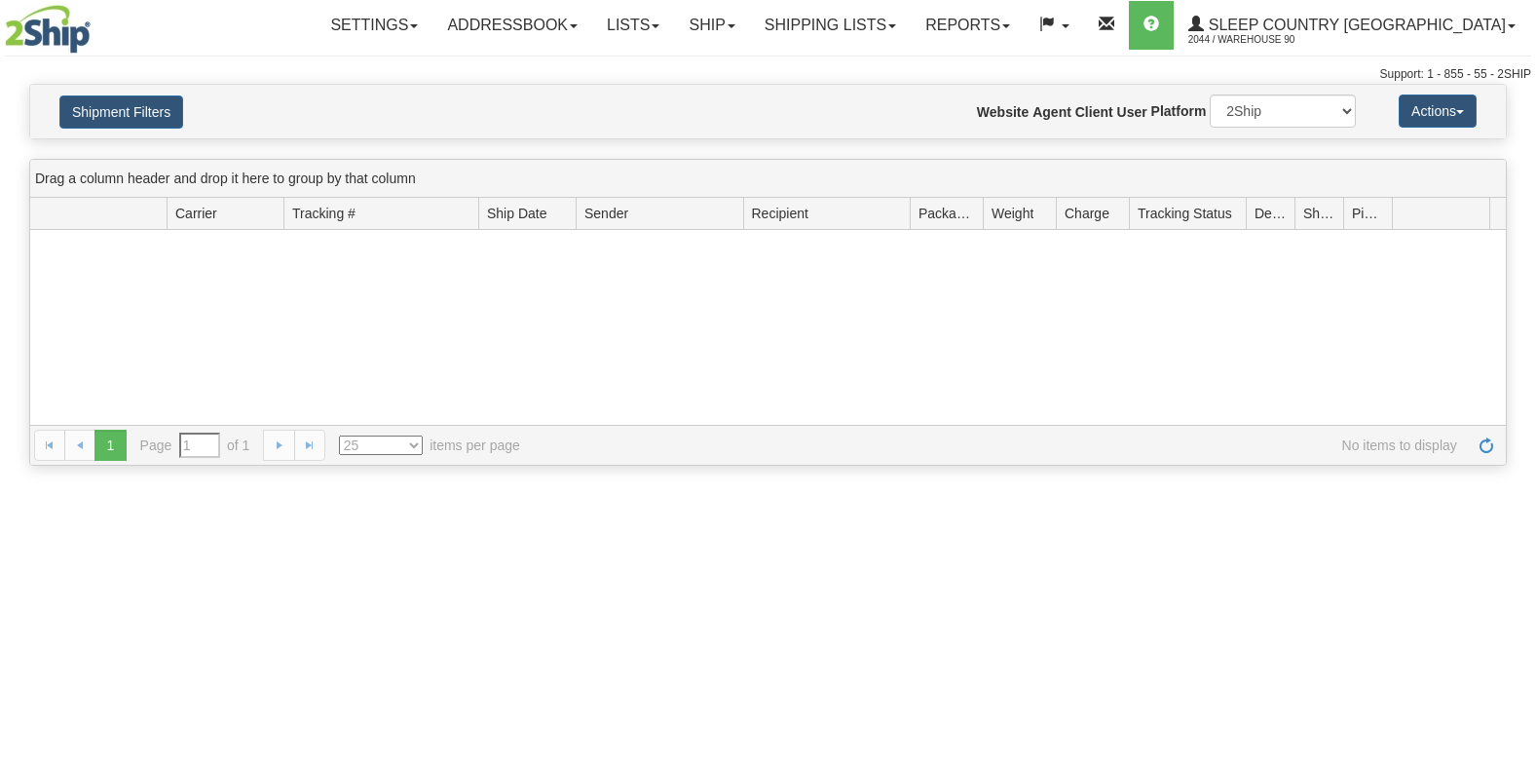
type input "From [DATE] To [DATE]"
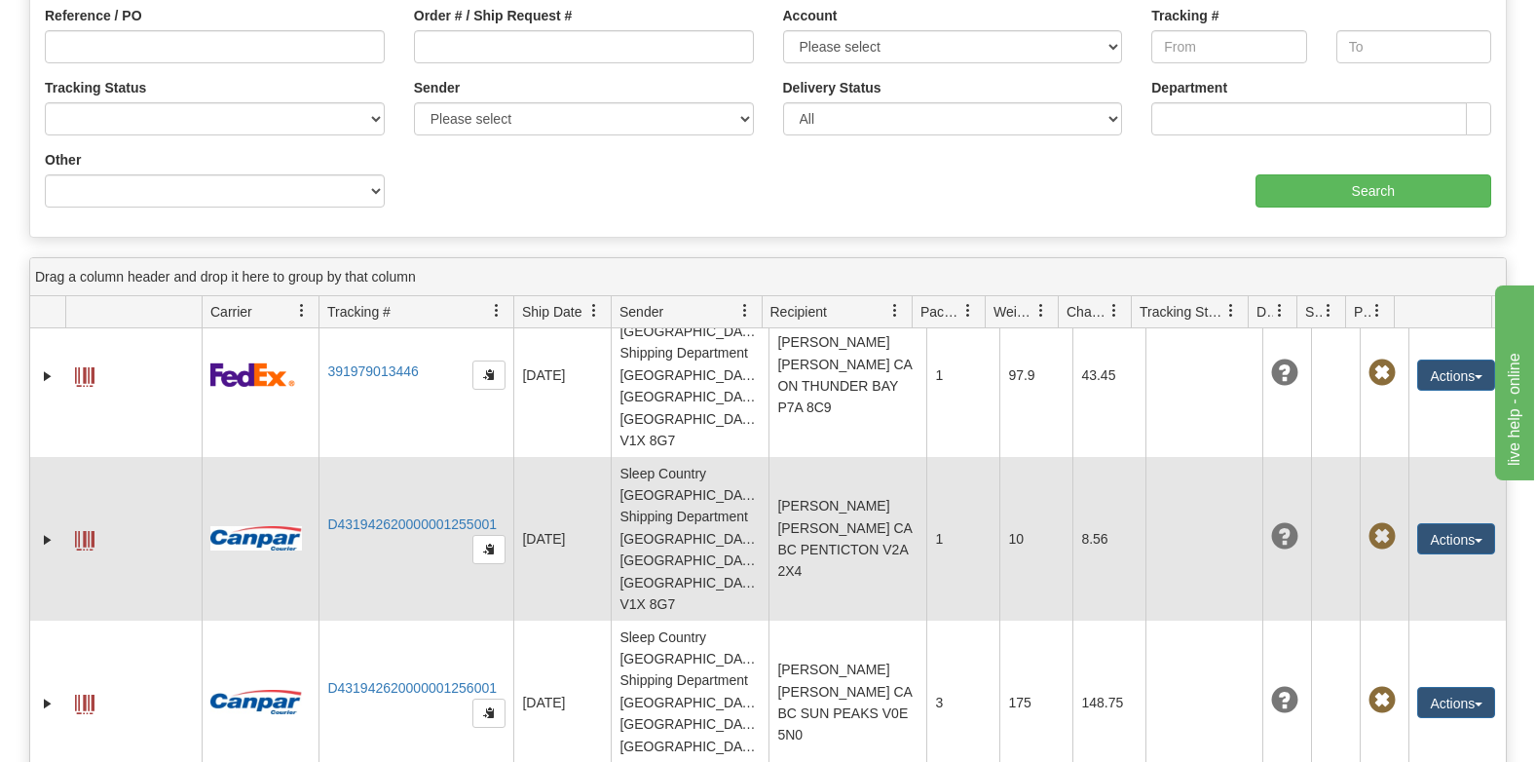
scroll to position [54, 0]
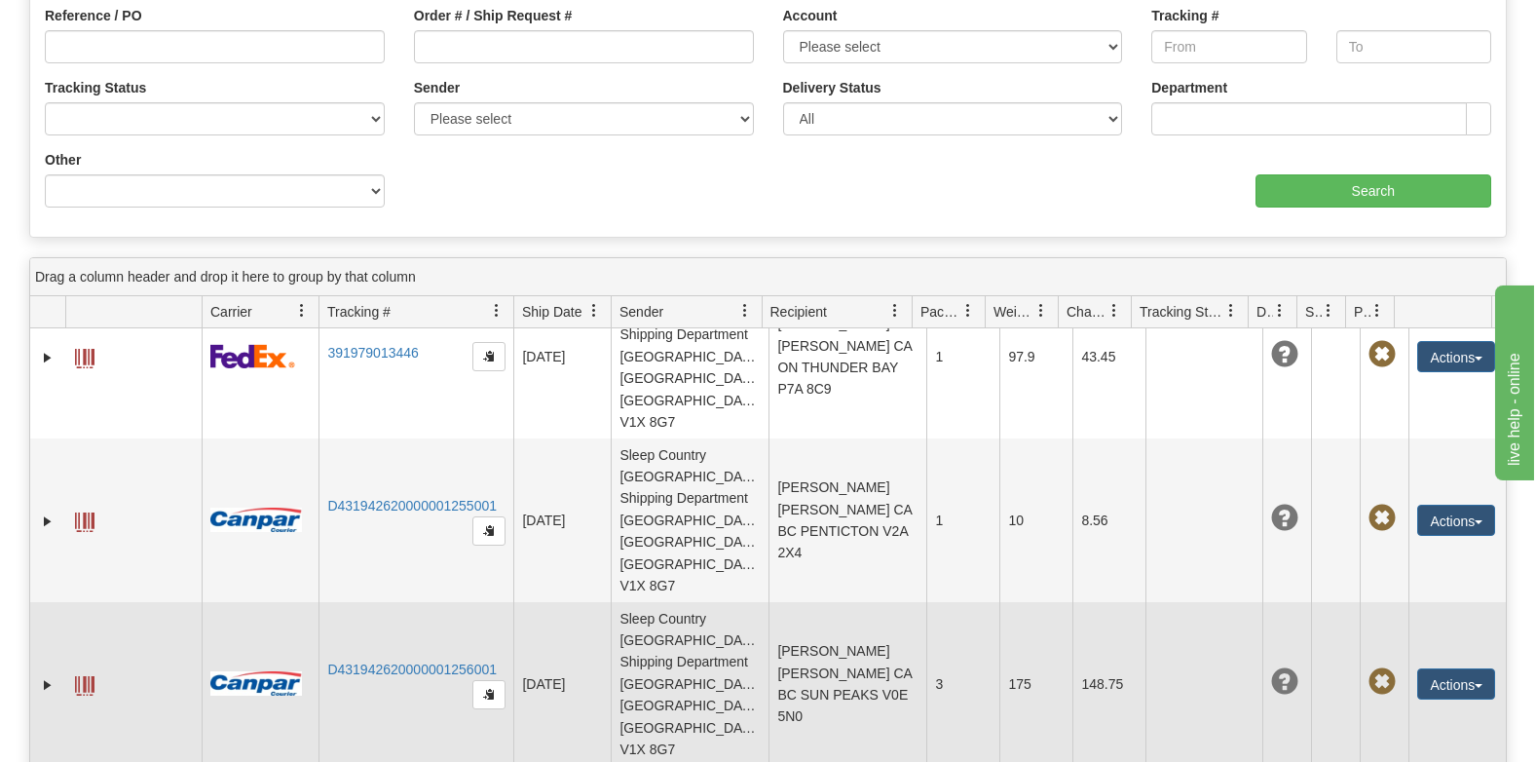
click at [82, 676] on span at bounding box center [84, 685] width 19 height 19
